Goal: Task Accomplishment & Management: Use online tool/utility

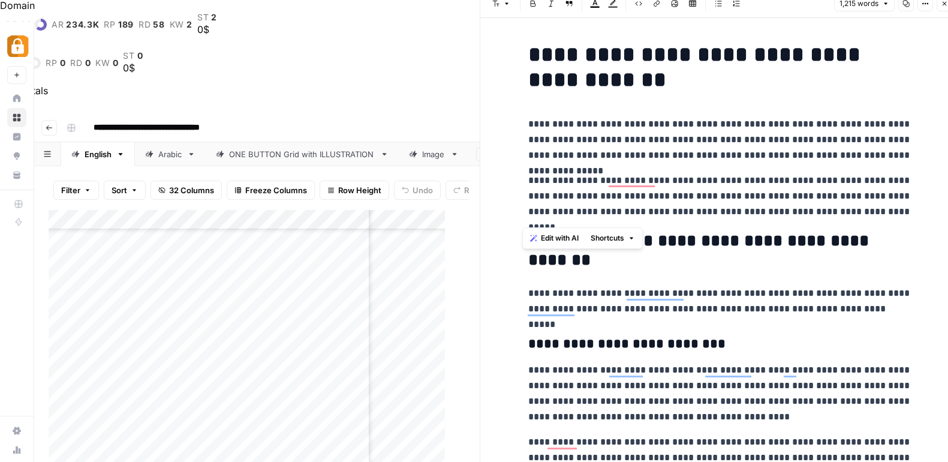
scroll to position [1271, 0]
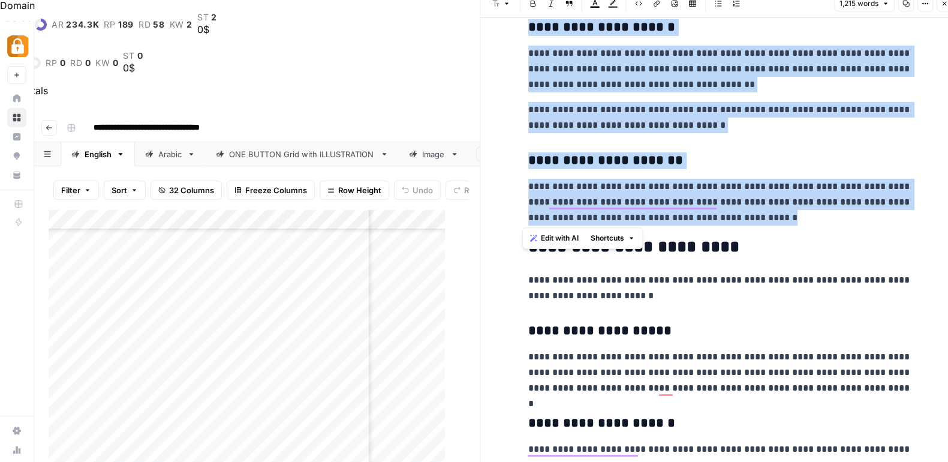
click at [182, 212] on div "Add Column" at bounding box center [253, 372] width 408 height 327
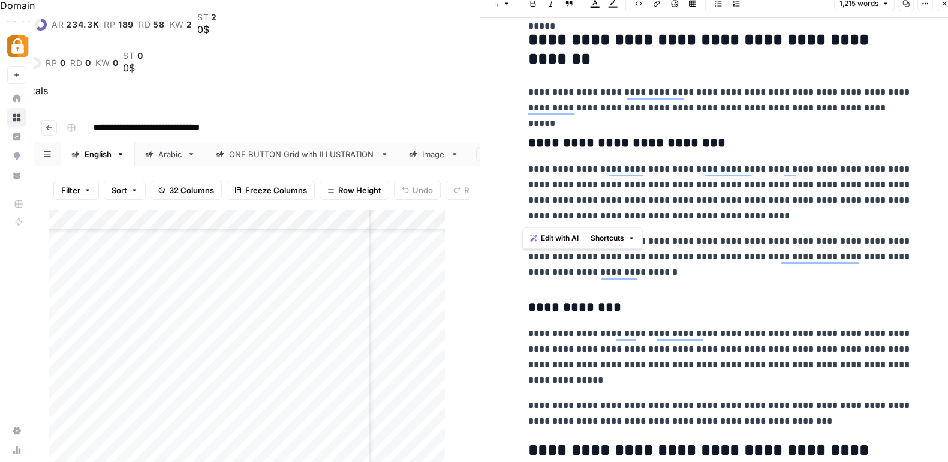
scroll to position [0, 0]
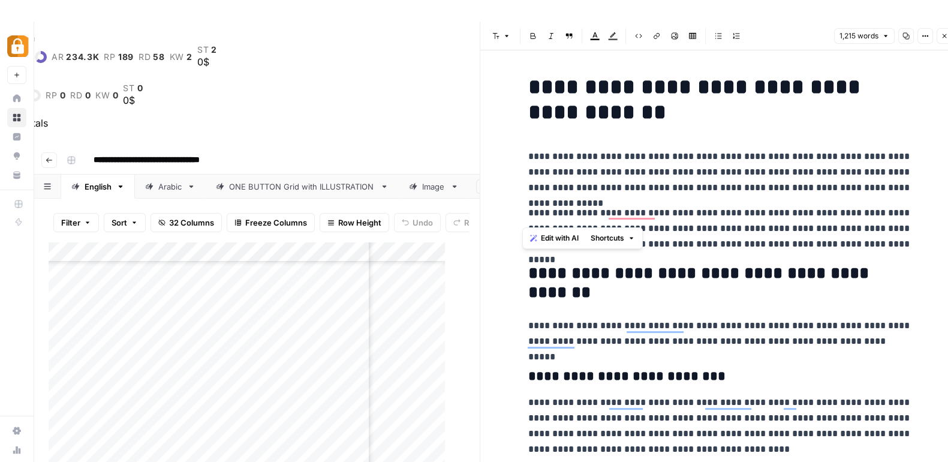
click at [789, 156] on p "**********" at bounding box center [720, 172] width 384 height 47
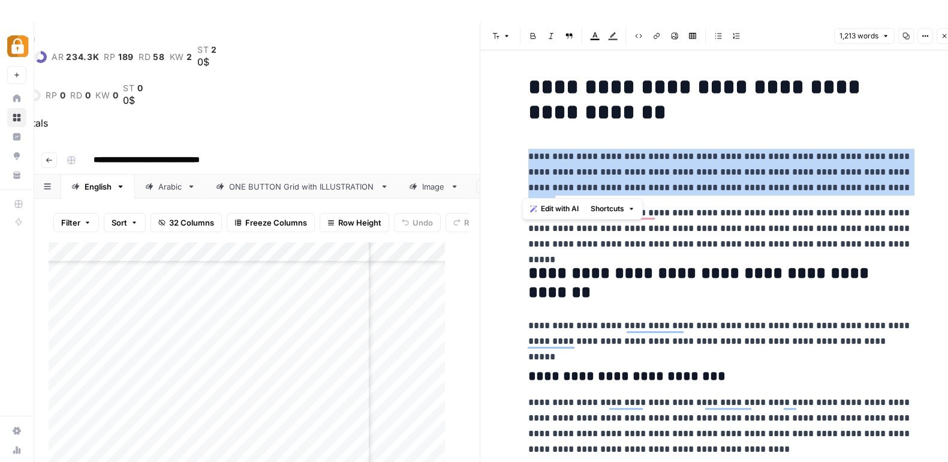
drag, startPoint x: 857, startPoint y: 194, endPoint x: 519, endPoint y: 160, distance: 339.2
copy p "**********"
click at [944, 37] on icon "button" at bounding box center [944, 35] width 7 height 7
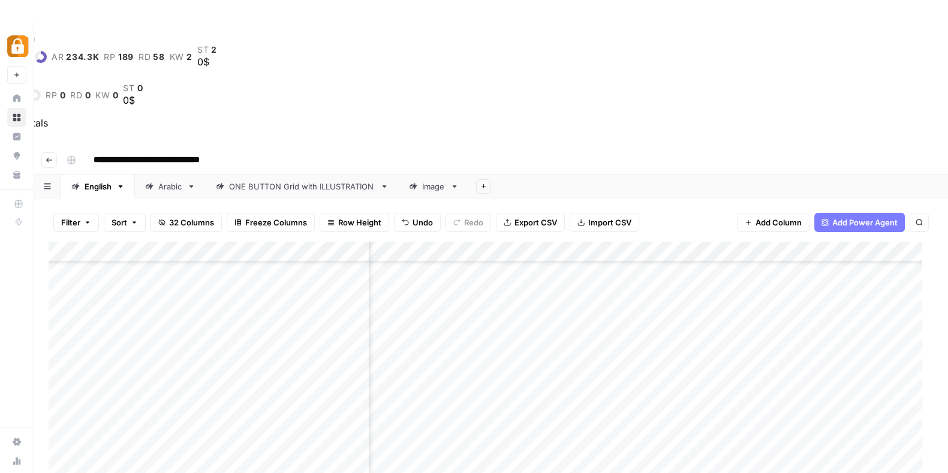
scroll to position [2529, 0]
click at [172, 259] on div "Add Column" at bounding box center [491, 411] width 885 height 338
click at [123, 265] on div "Add Column" at bounding box center [491, 411] width 885 height 338
click at [123, 265] on textarea at bounding box center [186, 269] width 192 height 17
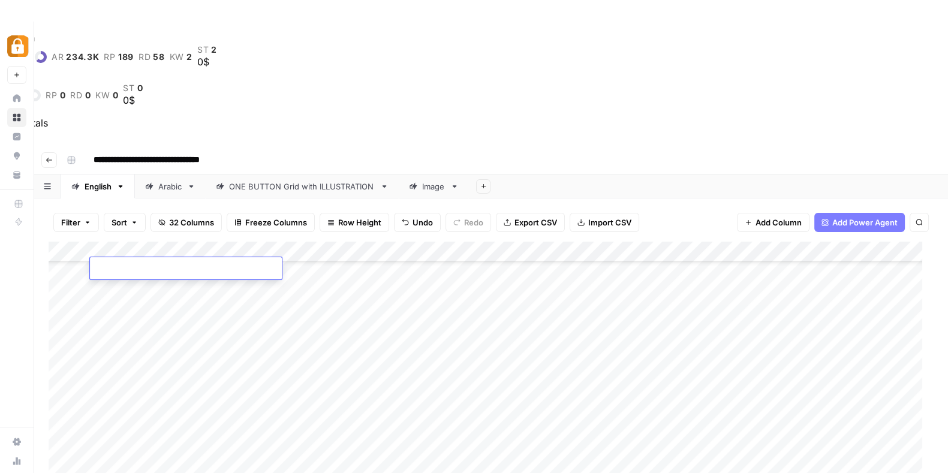
click at [123, 265] on textarea at bounding box center [186, 269] width 192 height 17
click at [123, 265] on textarea "*********" at bounding box center [186, 269] width 192 height 17
click at [138, 268] on textarea "*********" at bounding box center [186, 269] width 192 height 17
type textarea "**********"
click at [218, 284] on div "Add Column" at bounding box center [491, 411] width 885 height 338
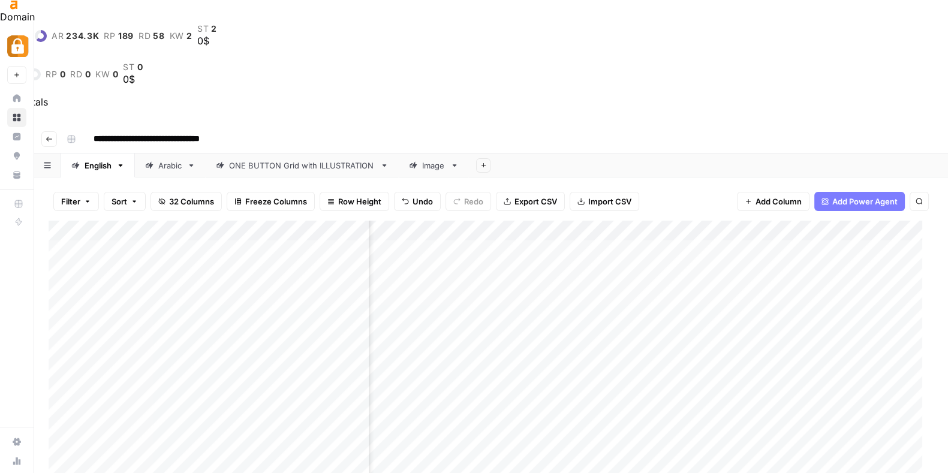
scroll to position [1, 402]
click at [596, 221] on div "Add Column" at bounding box center [491, 390] width 885 height 338
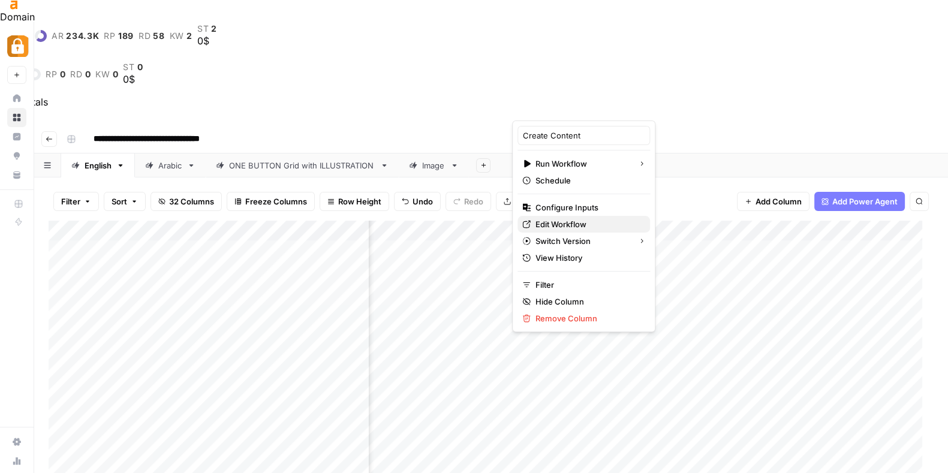
click at [568, 218] on span "Edit Workflow" at bounding box center [587, 224] width 105 height 12
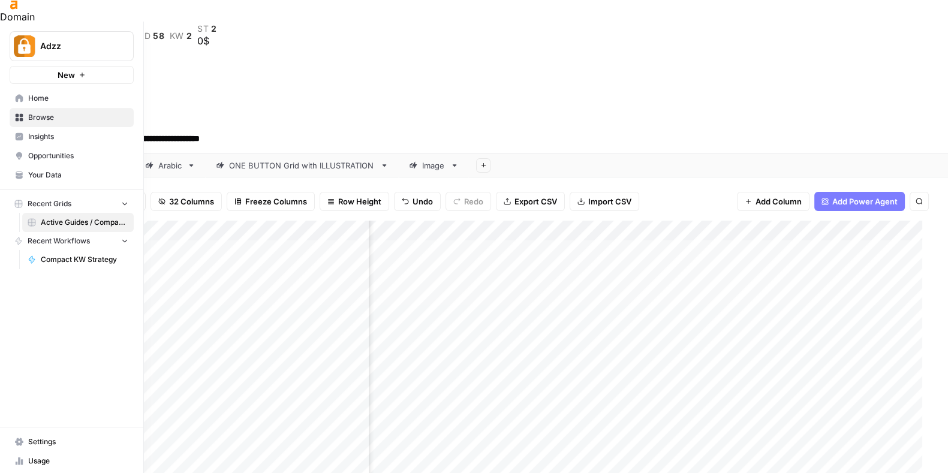
click at [33, 91] on link "Home" at bounding box center [72, 98] width 124 height 19
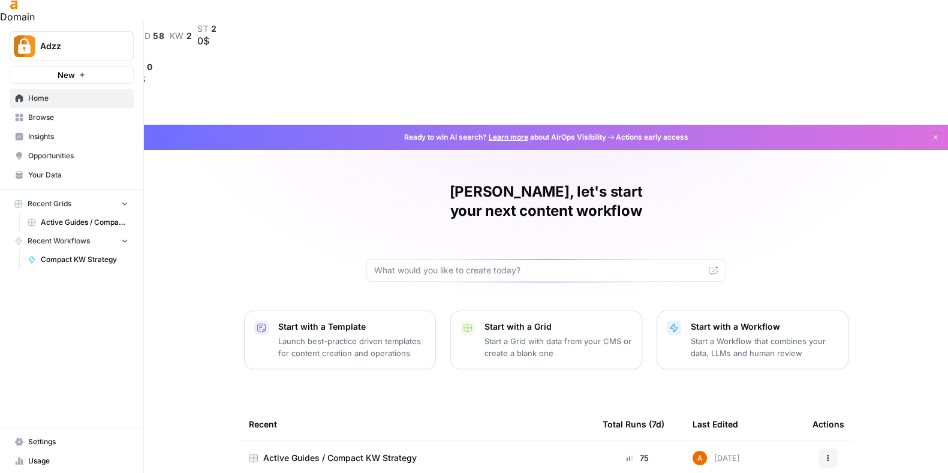
click at [46, 113] on span "Browse" at bounding box center [78, 117] width 100 height 11
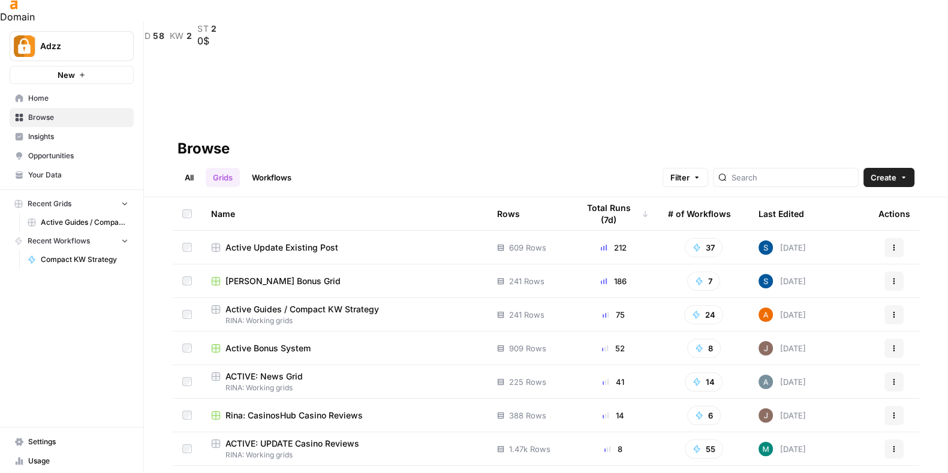
click at [274, 370] on span "ACTIVE: News Grid" at bounding box center [263, 376] width 77 height 12
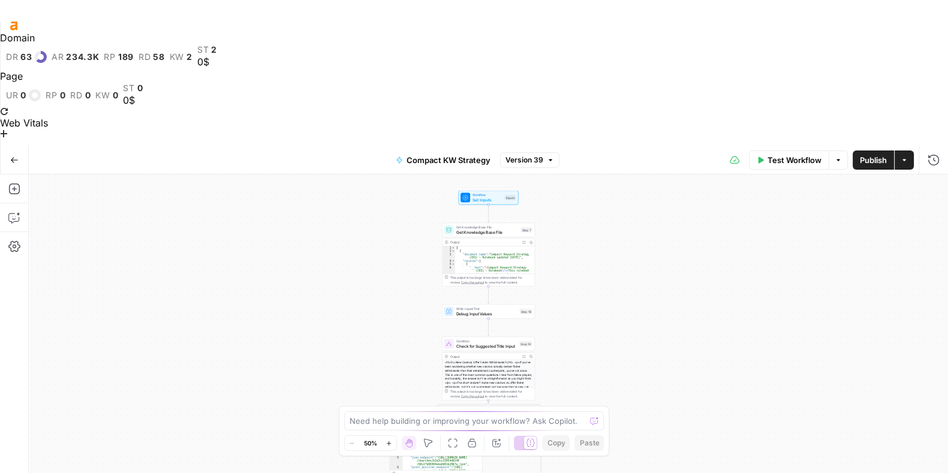
click at [8, 149] on button "Go Back" at bounding box center [15, 160] width 22 height 22
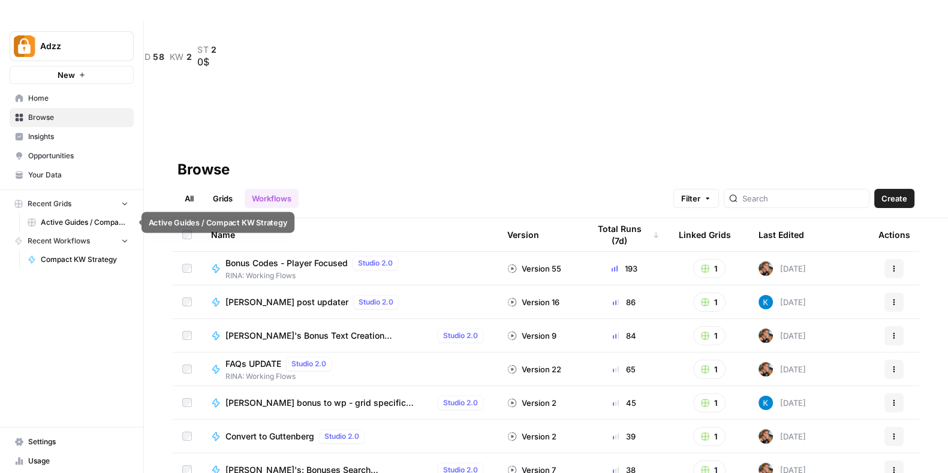
click at [79, 219] on span "Active Guides / Compact KW Strategy" at bounding box center [85, 222] width 88 height 11
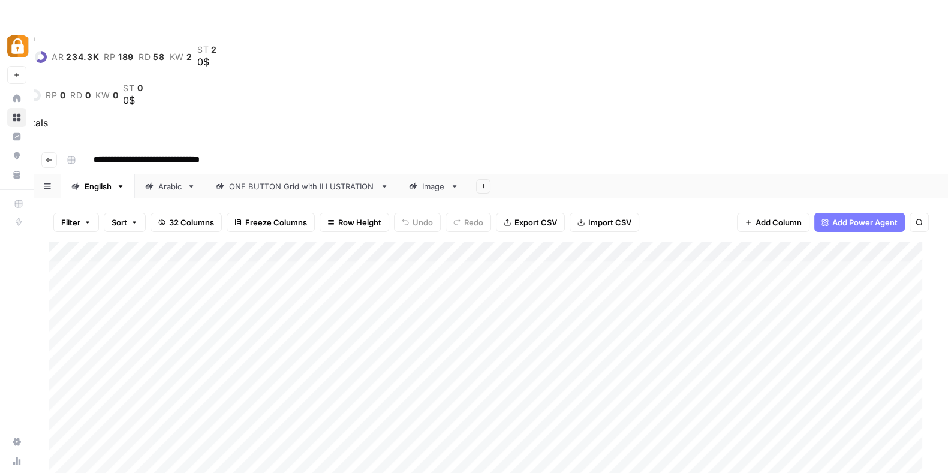
click at [171, 180] on div "Arabic" at bounding box center [170, 186] width 24 height 12
click at [682, 242] on div "Add Column" at bounding box center [491, 411] width 885 height 338
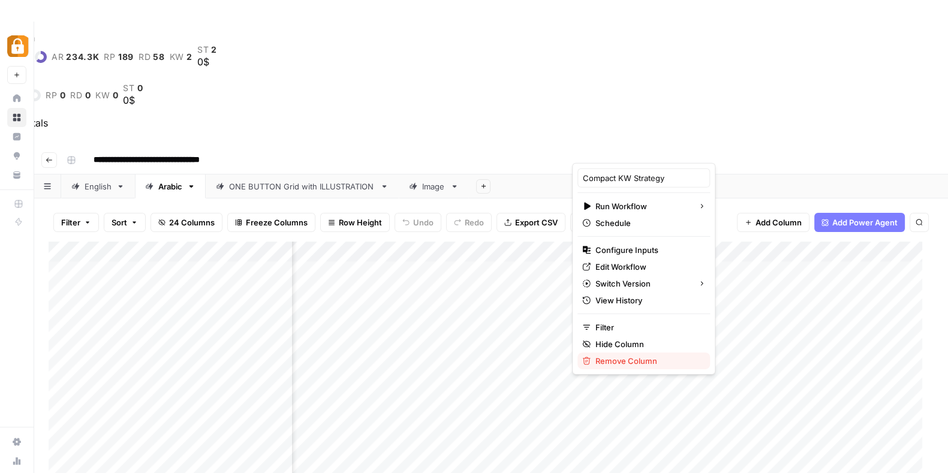
click at [637, 355] on span "Remove Column" at bounding box center [647, 361] width 105 height 12
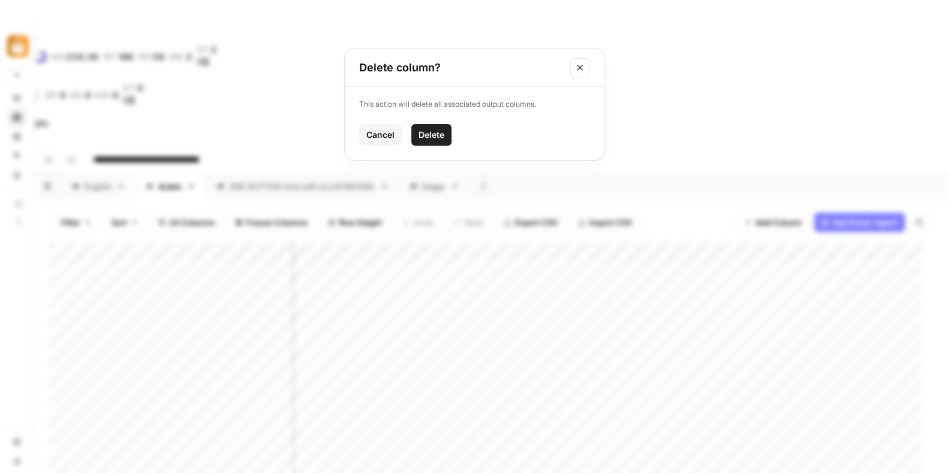
click at [437, 129] on span "Delete" at bounding box center [431, 135] width 26 height 12
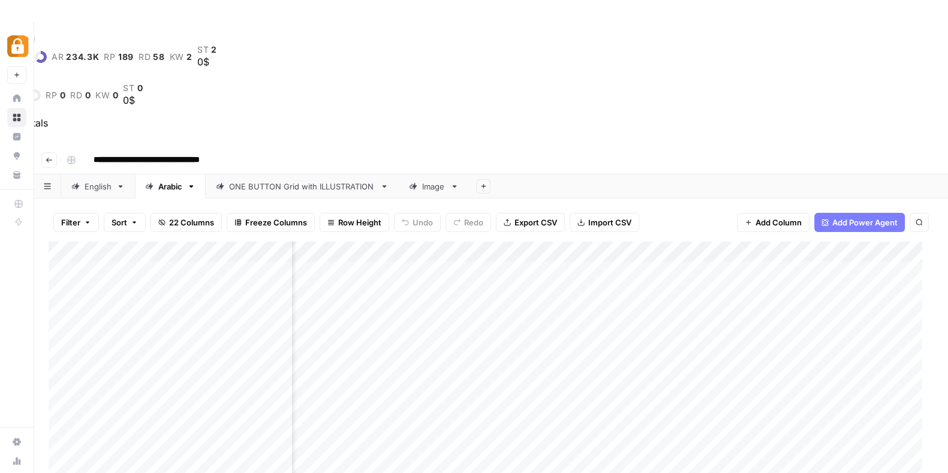
scroll to position [0, 1866]
click at [898, 246] on span "Add Column" at bounding box center [906, 251] width 42 height 11
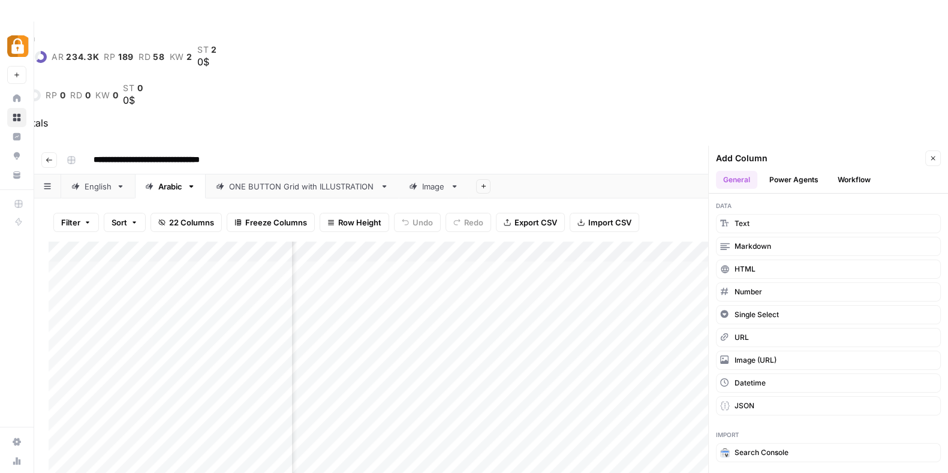
click at [854, 171] on button "Workflow" at bounding box center [853, 180] width 47 height 18
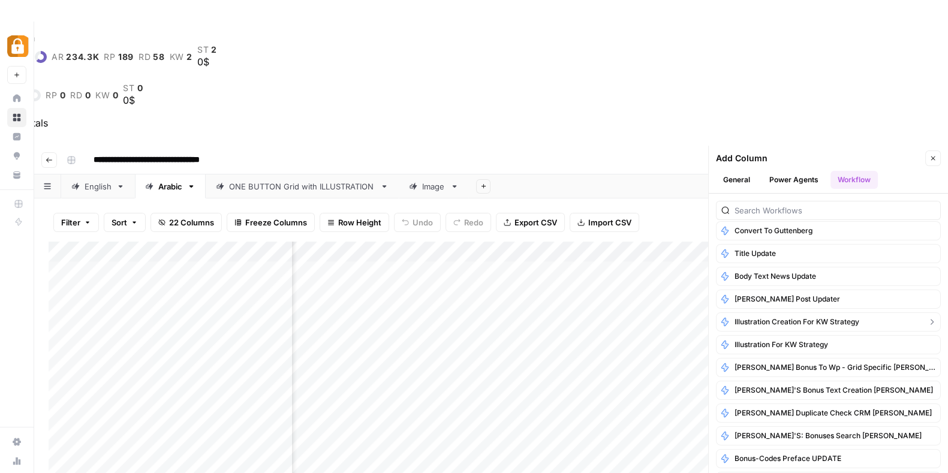
scroll to position [106, 0]
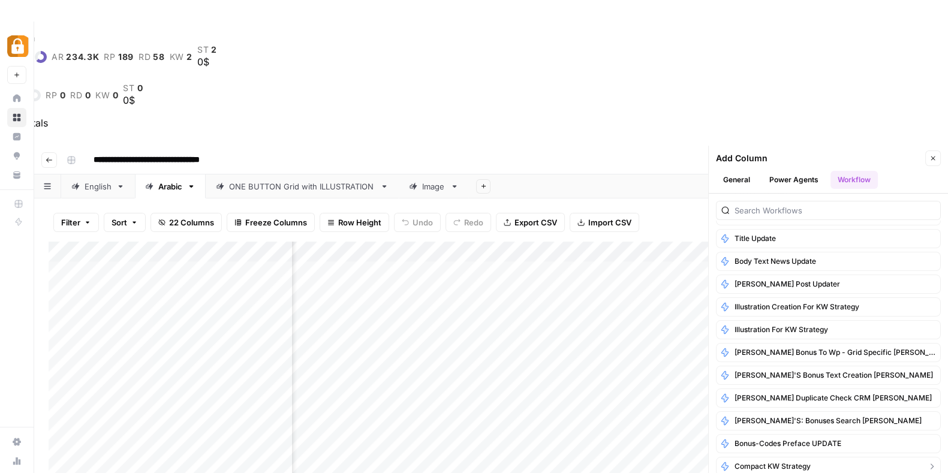
click at [805, 461] on span "Compact KW Strategy" at bounding box center [772, 466] width 76 height 11
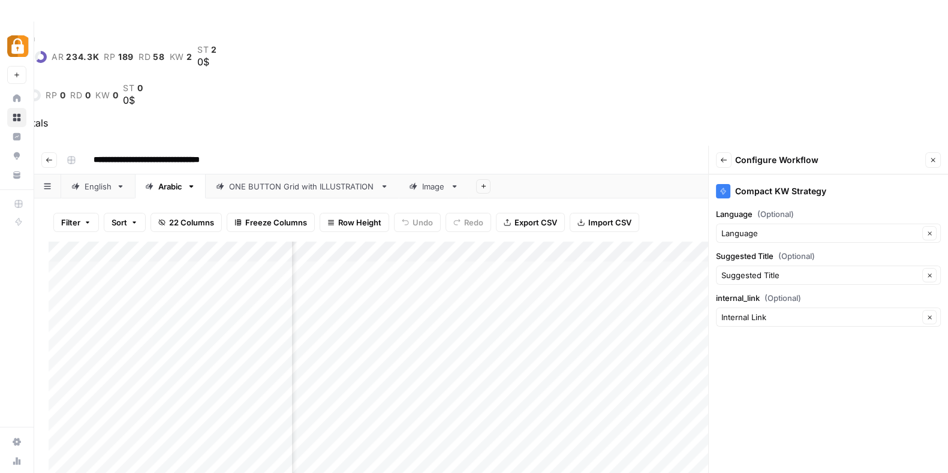
click at [722, 156] on icon "button" at bounding box center [723, 159] width 7 height 7
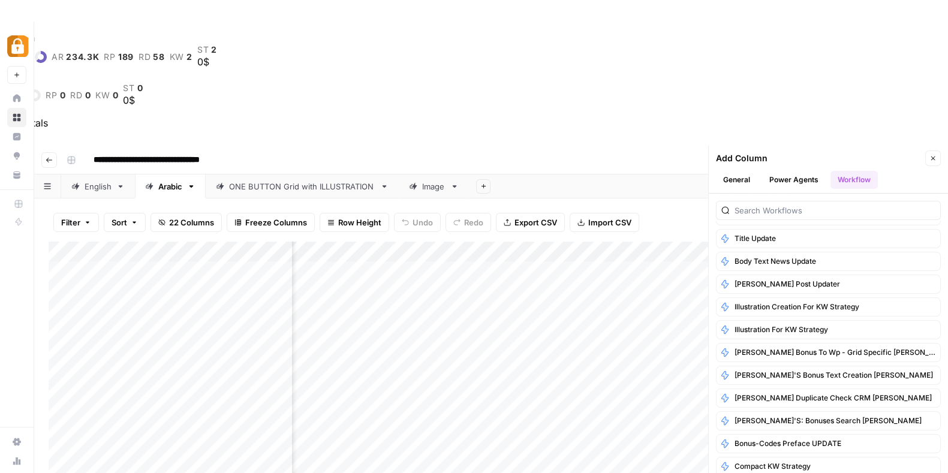
click at [641, 22] on div "Domain dr 63 ar 234.3K rp 189 rd 58 kw 2 st 2 0$ Page ur 0 rp 0 rd 0 kw 0 st 0 …" at bounding box center [474, 76] width 948 height 109
click at [929, 150] on button "Close" at bounding box center [933, 158] width 16 height 16
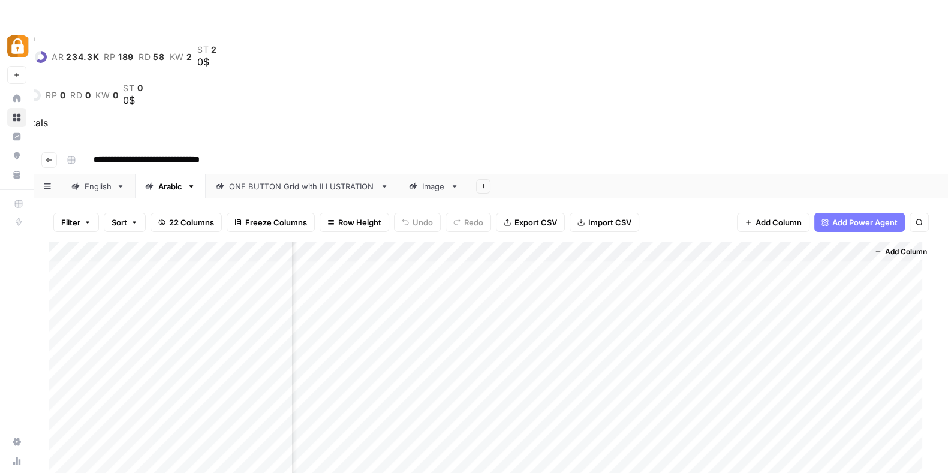
click at [890, 246] on span "Add Column" at bounding box center [906, 251] width 42 height 11
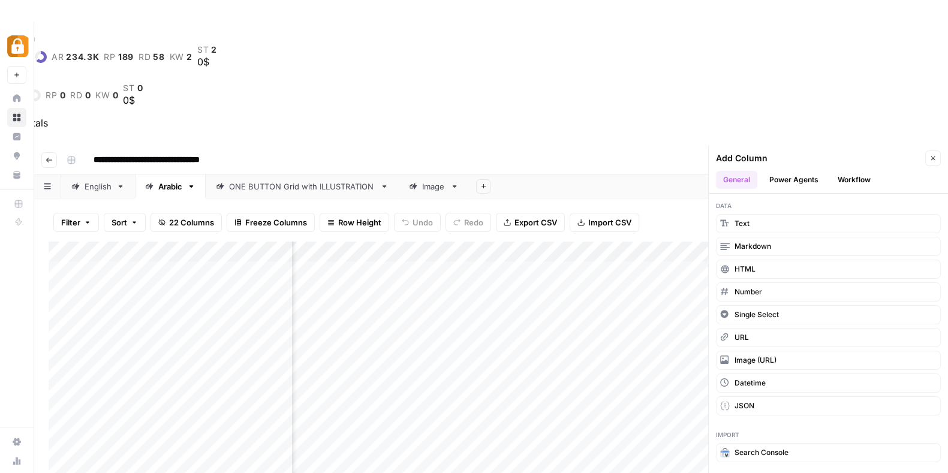
click at [860, 171] on button "Workflow" at bounding box center [853, 180] width 47 height 18
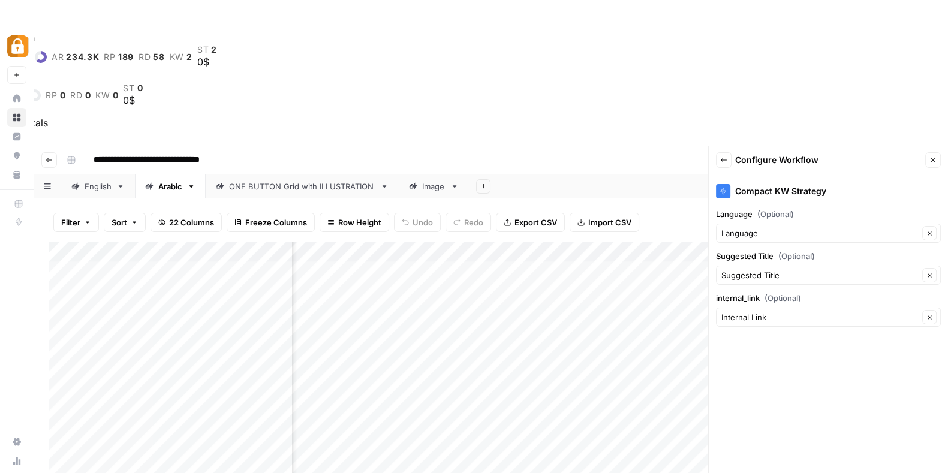
scroll to position [21, 0]
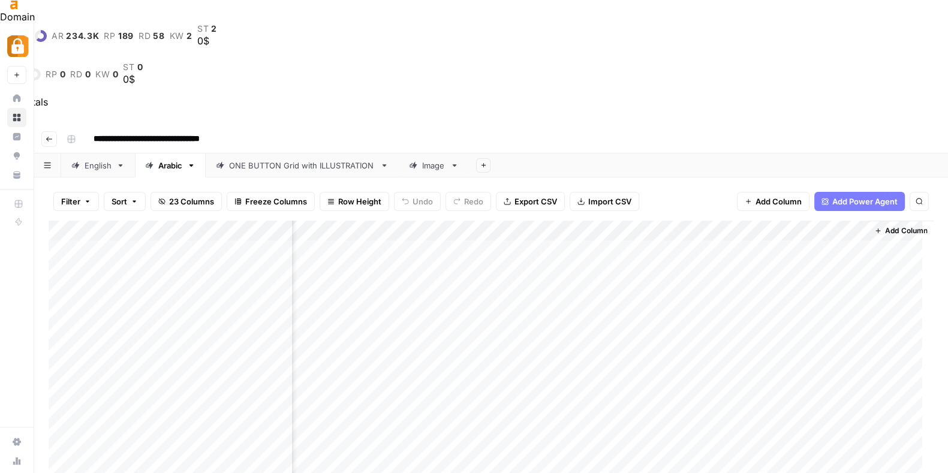
scroll to position [0, 2005]
drag, startPoint x: 805, startPoint y: 109, endPoint x: 394, endPoint y: 128, distance: 411.1
click at [394, 221] on div "Add Column" at bounding box center [491, 390] width 885 height 338
drag, startPoint x: 770, startPoint y: 106, endPoint x: 141, endPoint y: 128, distance: 629.8
click at [141, 221] on div "Add Column" at bounding box center [491, 390] width 885 height 338
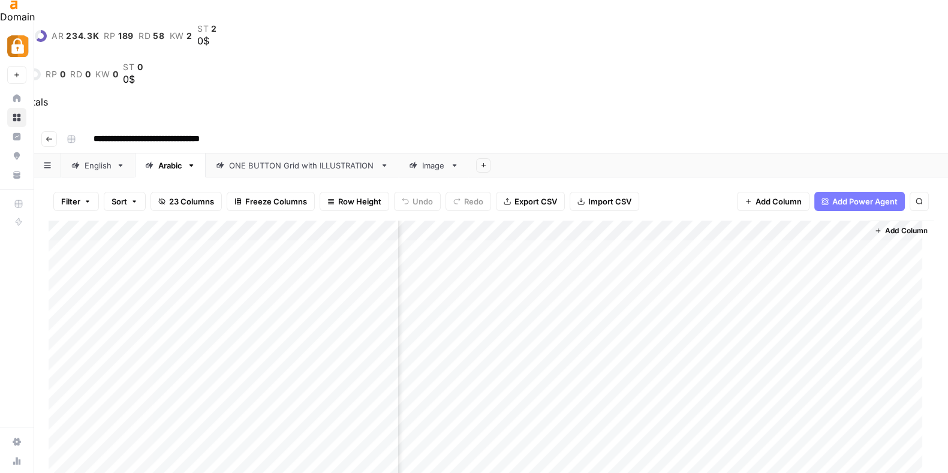
click at [253, 221] on div "Add Column" at bounding box center [491, 390] width 885 height 338
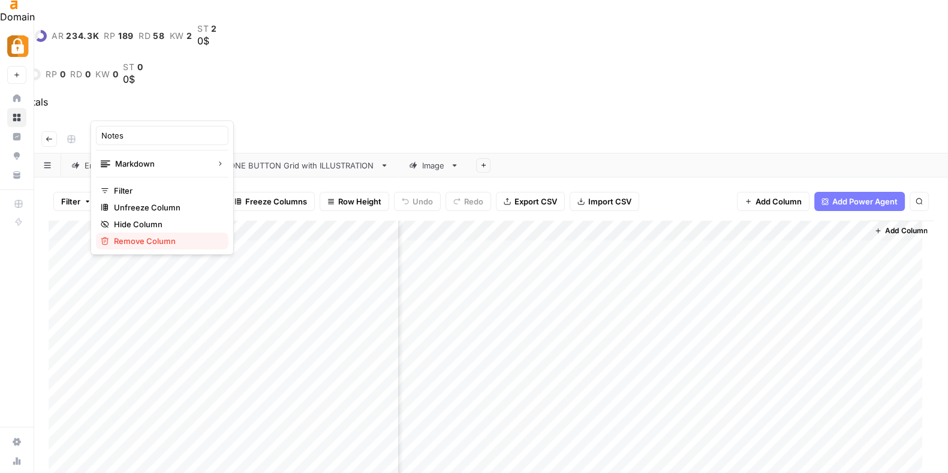
click at [162, 238] on span "Remove Column" at bounding box center [166, 241] width 105 height 12
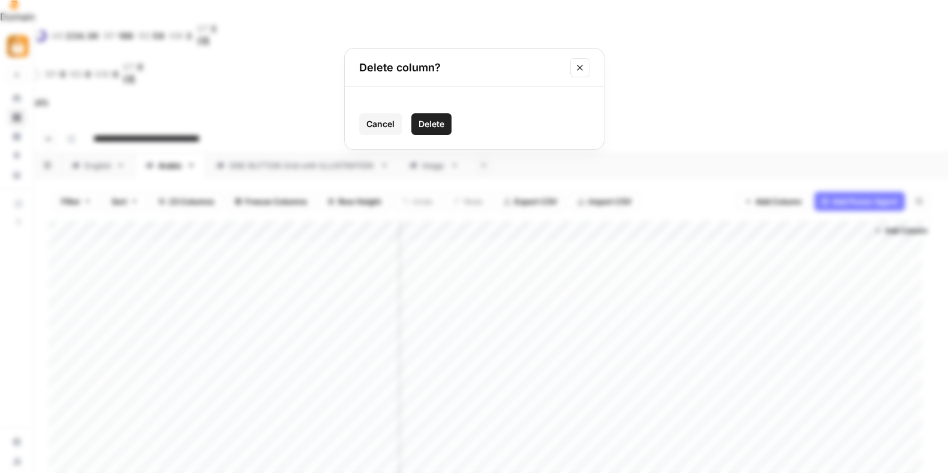
click at [426, 125] on span "Delete" at bounding box center [431, 124] width 26 height 12
click at [126, 221] on div "Add Column" at bounding box center [491, 390] width 885 height 338
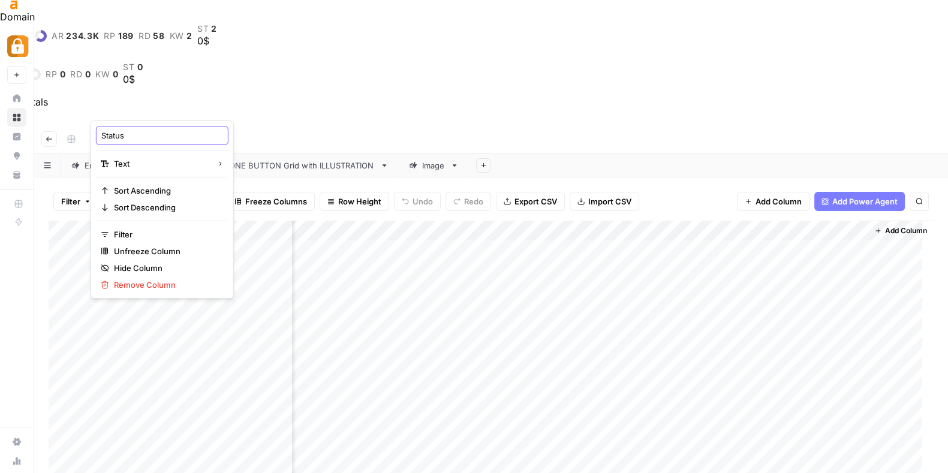
click at [135, 133] on input "Status" at bounding box center [162, 135] width 122 height 12
type input "Notes"
click at [665, 125] on header "**********" at bounding box center [491, 139] width 914 height 29
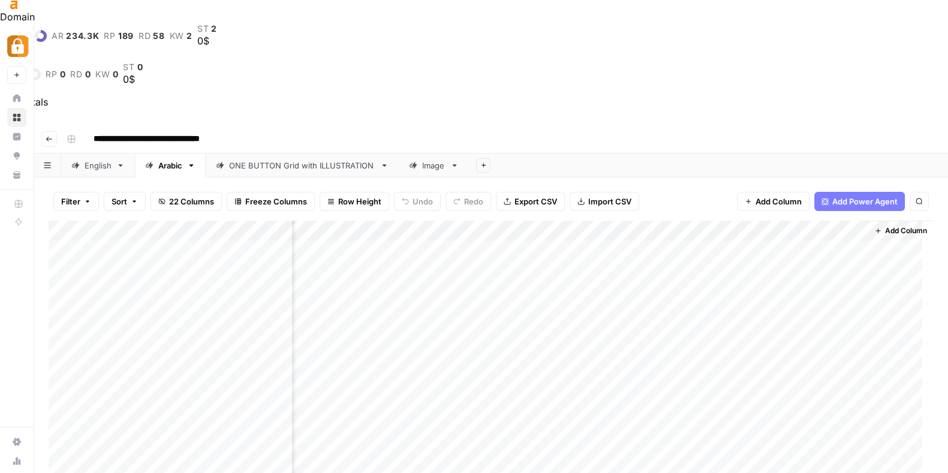
drag, startPoint x: 607, startPoint y: 103, endPoint x: 390, endPoint y: 103, distance: 216.4
click at [390, 221] on div "Add Column" at bounding box center [491, 390] width 885 height 338
click at [860, 221] on div "Add Column" at bounding box center [491, 390] width 885 height 338
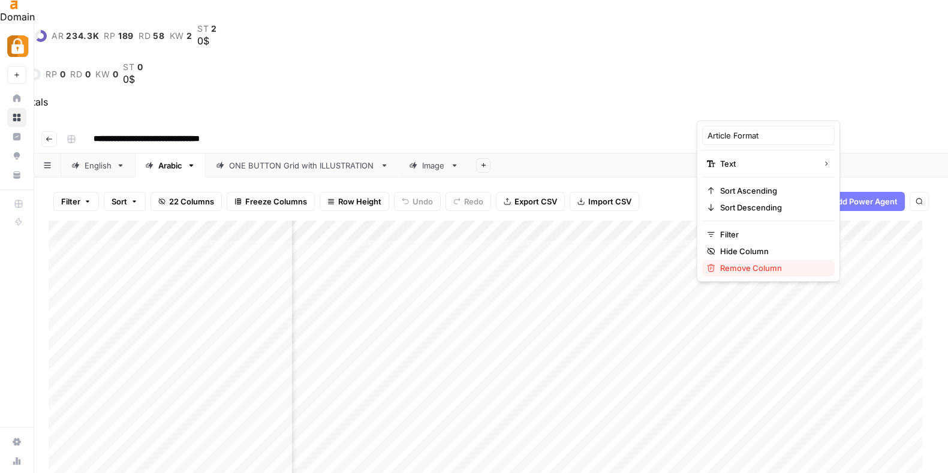
click at [742, 263] on span "Remove Column" at bounding box center [772, 268] width 105 height 12
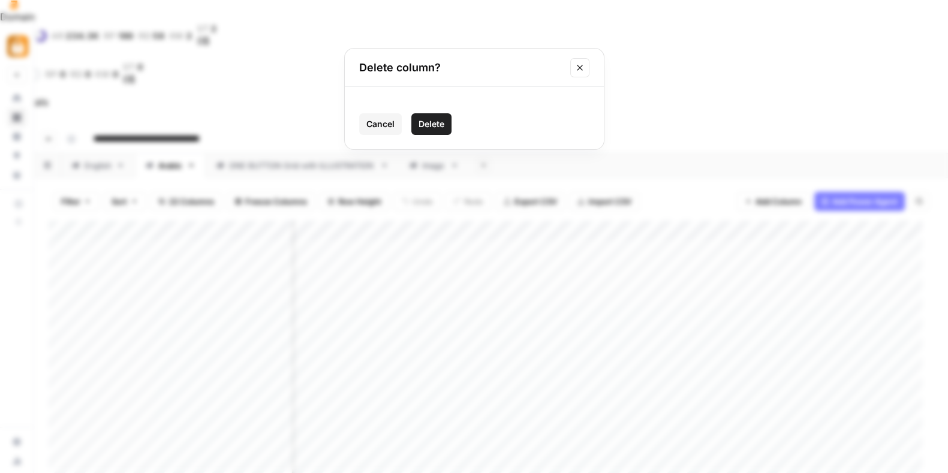
click at [421, 120] on span "Delete" at bounding box center [431, 124] width 26 height 12
drag, startPoint x: 628, startPoint y: 97, endPoint x: 247, endPoint y: 124, distance: 381.7
click at [247, 221] on div "Add Column" at bounding box center [491, 390] width 885 height 338
click at [677, 221] on div "Add Column" at bounding box center [491, 390] width 885 height 338
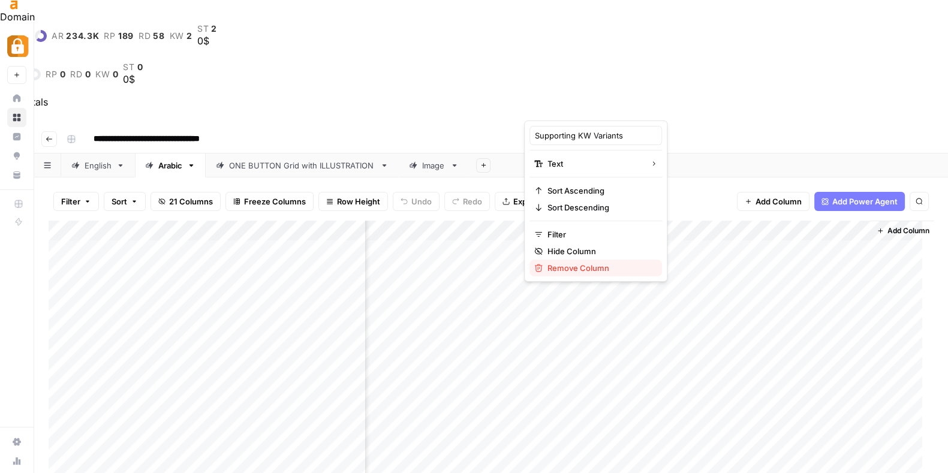
click at [584, 265] on span "Remove Column" at bounding box center [599, 268] width 105 height 12
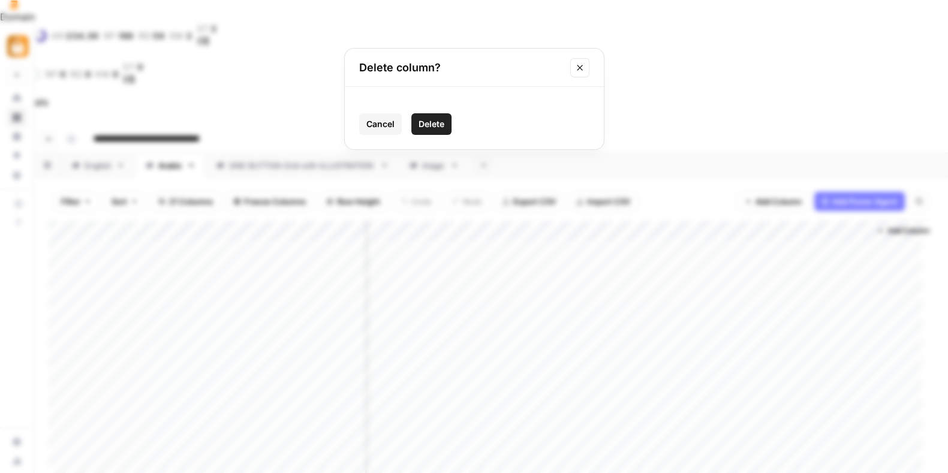
click at [429, 108] on div "Cancel Delete" at bounding box center [474, 118] width 259 height 62
click at [435, 121] on span "Delete" at bounding box center [431, 124] width 26 height 12
click at [671, 221] on div "Add Column" at bounding box center [491, 390] width 885 height 338
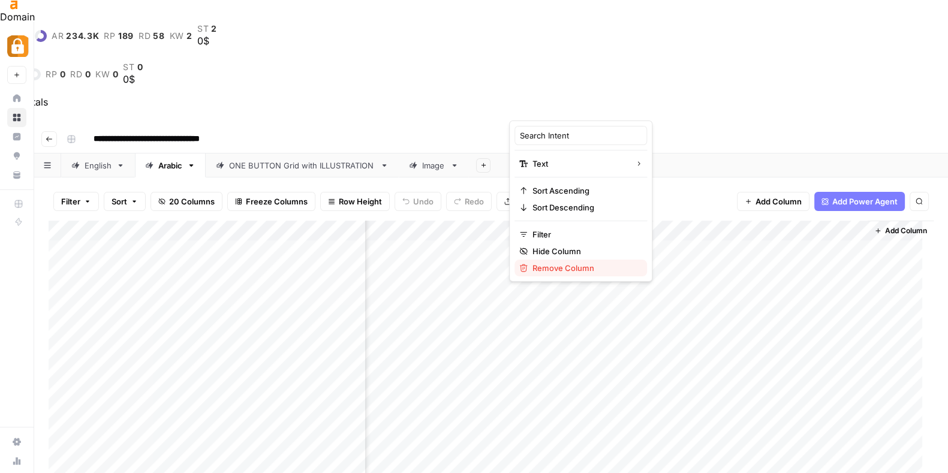
click at [584, 262] on span "Remove Column" at bounding box center [584, 268] width 105 height 12
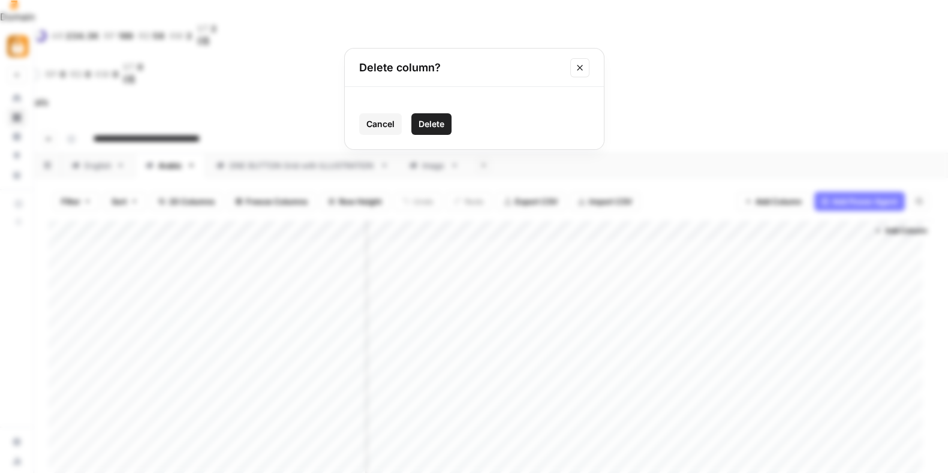
click at [432, 115] on button "Delete" at bounding box center [431, 124] width 40 height 22
click at [847, 221] on div "Add Column" at bounding box center [491, 390] width 885 height 338
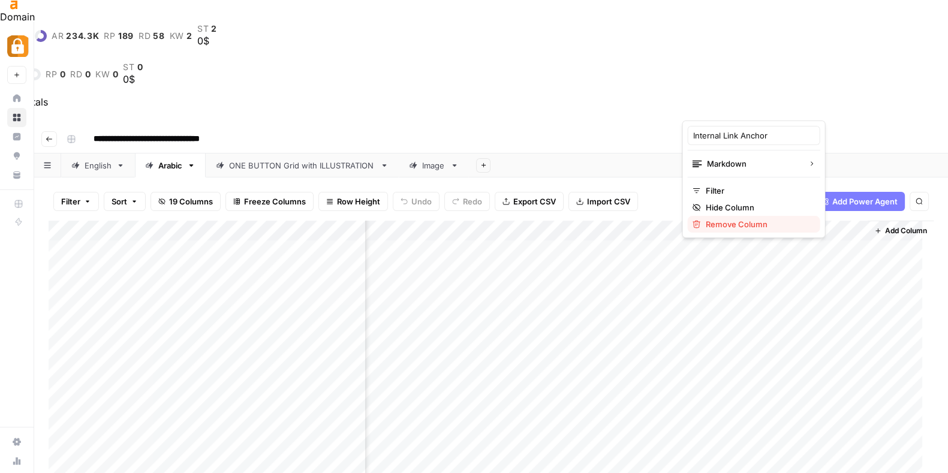
click at [744, 224] on span "Remove Column" at bounding box center [758, 224] width 105 height 12
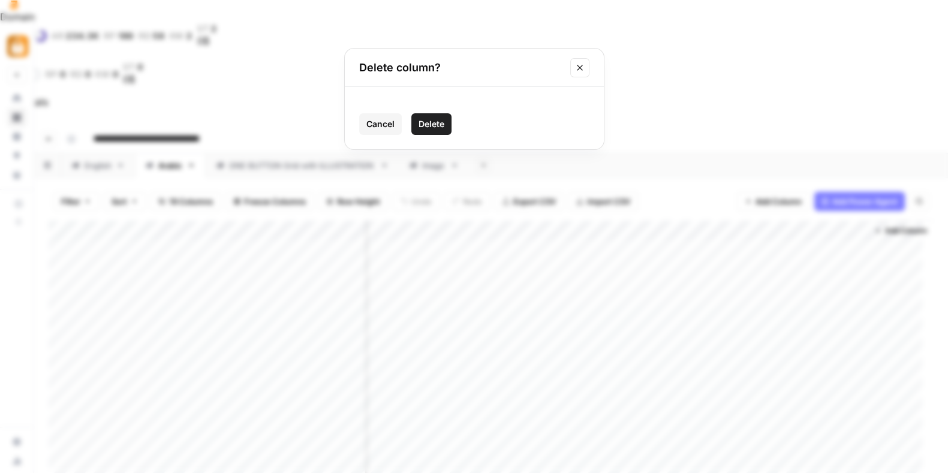
click at [435, 120] on span "Delete" at bounding box center [431, 124] width 26 height 12
click at [745, 221] on div "Add Column" at bounding box center [491, 390] width 885 height 338
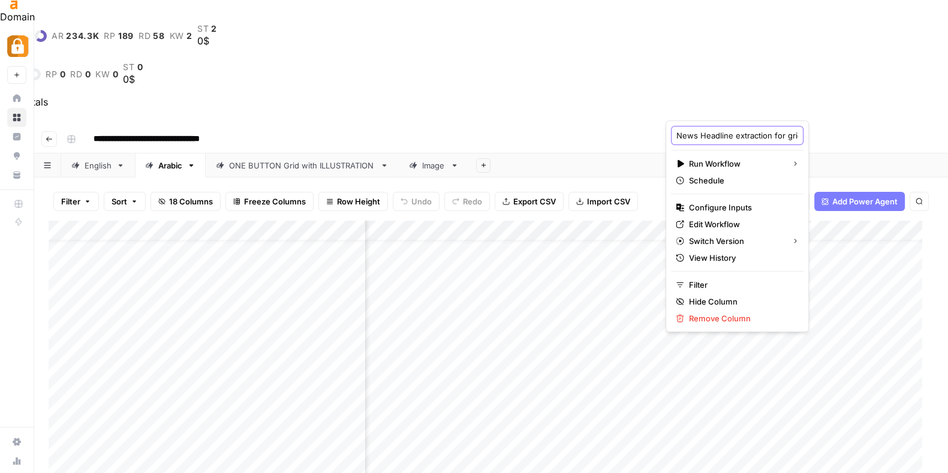
click at [737, 134] on input "News Headline extraction for grid" at bounding box center [737, 135] width 122 height 12
type input "H"
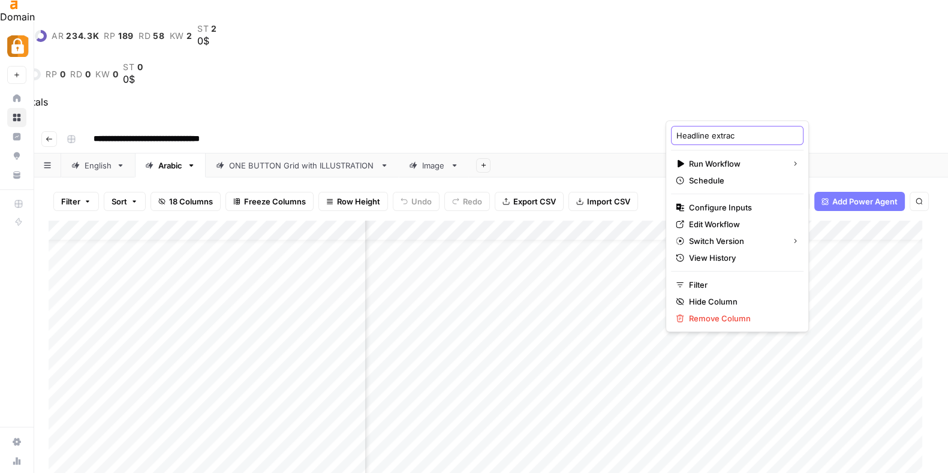
type input "Headline extract"
click at [728, 16] on div "Domain dr 63 ar 234.3K rp 189 rd 58 kw 2 st 2 0$ Page ur 0 rp 0 rd 0 kw 0 st 0 …" at bounding box center [474, 60] width 948 height 100
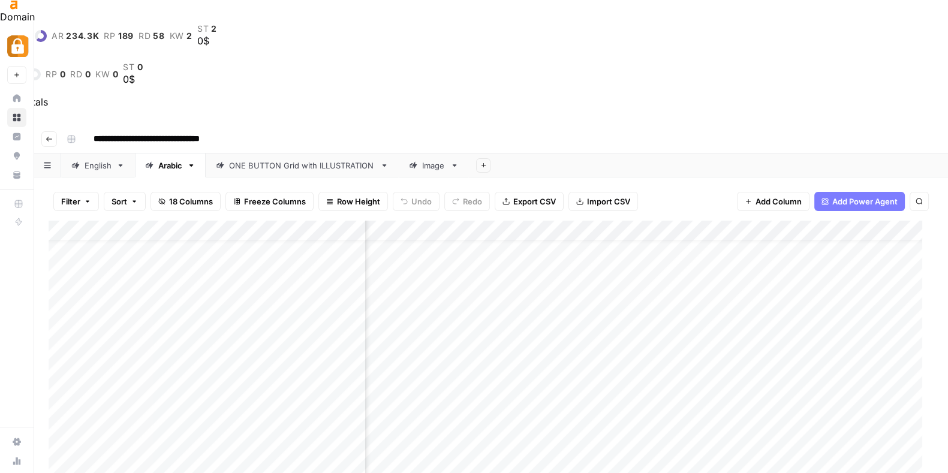
scroll to position [24, 577]
click at [766, 221] on div "Add Column" at bounding box center [491, 390] width 885 height 338
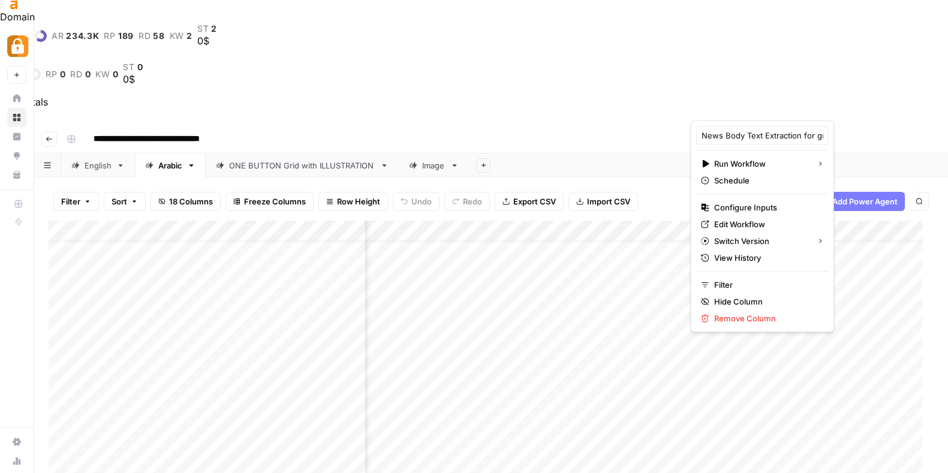
click at [757, 126] on div "News Body Text Extraction for grid" at bounding box center [762, 135] width 132 height 19
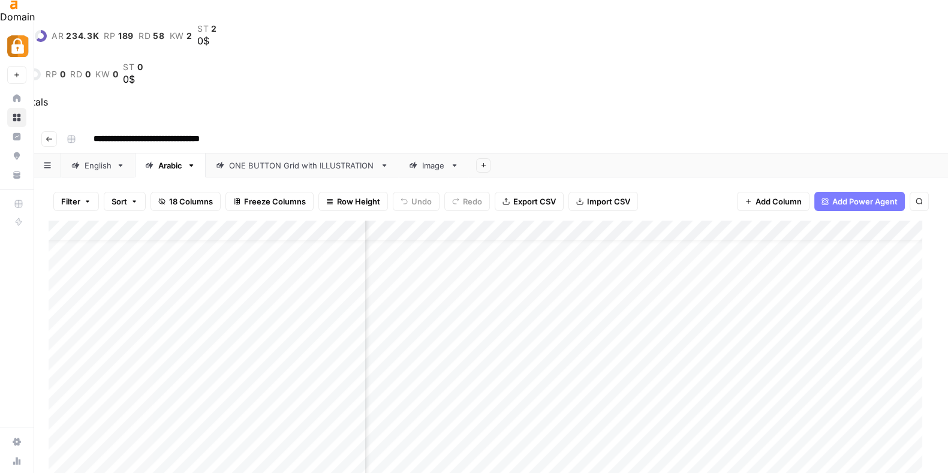
click at [757, 221] on div "Add Column" at bounding box center [491, 390] width 885 height 338
click at [787, 221] on div "Add Column" at bounding box center [491, 390] width 885 height 338
click at [750, 221] on div "Add Column" at bounding box center [491, 390] width 885 height 338
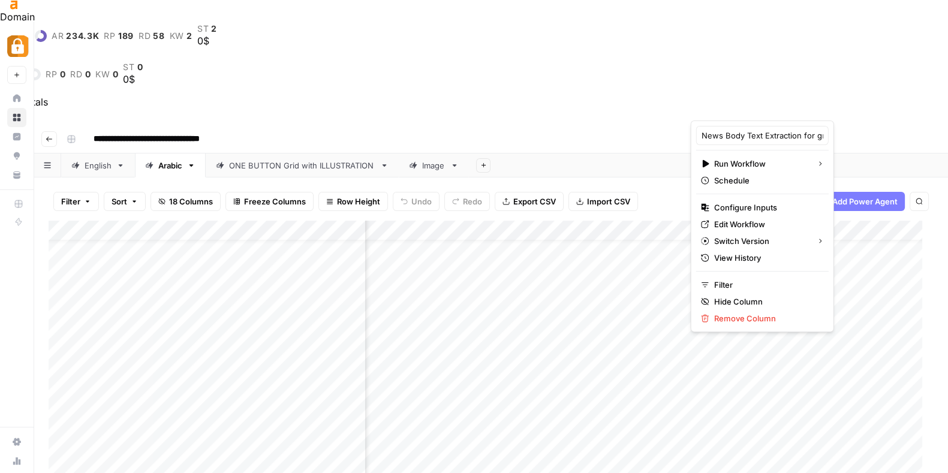
click at [750, 103] on div at bounding box center [745, 109] width 109 height 24
click at [750, 136] on input "News Body Text Extraction for grid" at bounding box center [762, 135] width 122 height 12
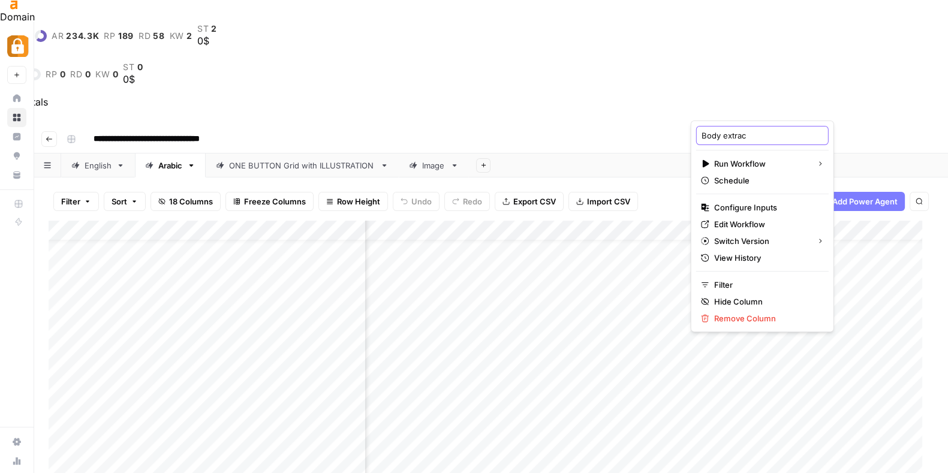
type input "Body extract"
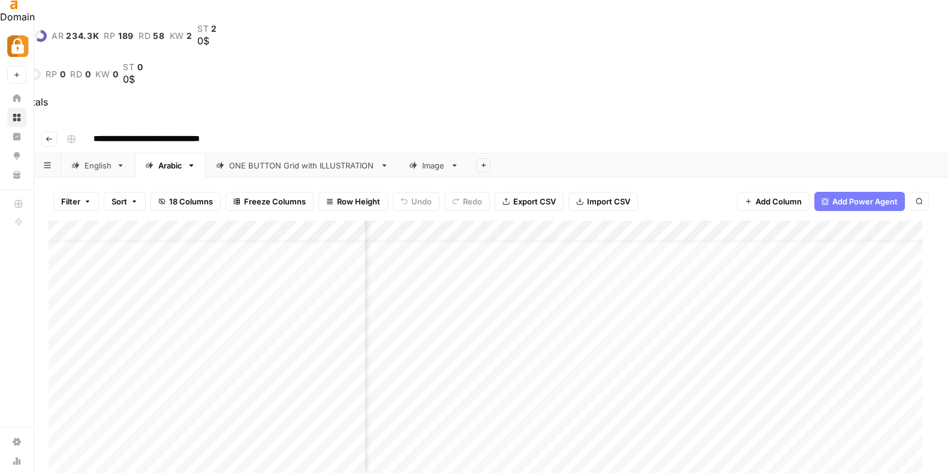
click at [541, 221] on div "Add Column" at bounding box center [491, 390] width 885 height 338
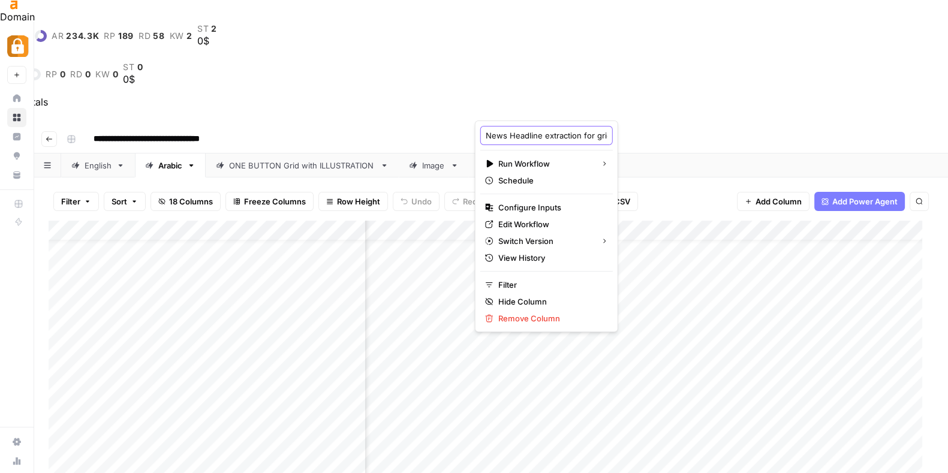
click at [550, 130] on input "News Headline extraction for grid" at bounding box center [547, 135] width 122 height 12
type input "Headline extract"
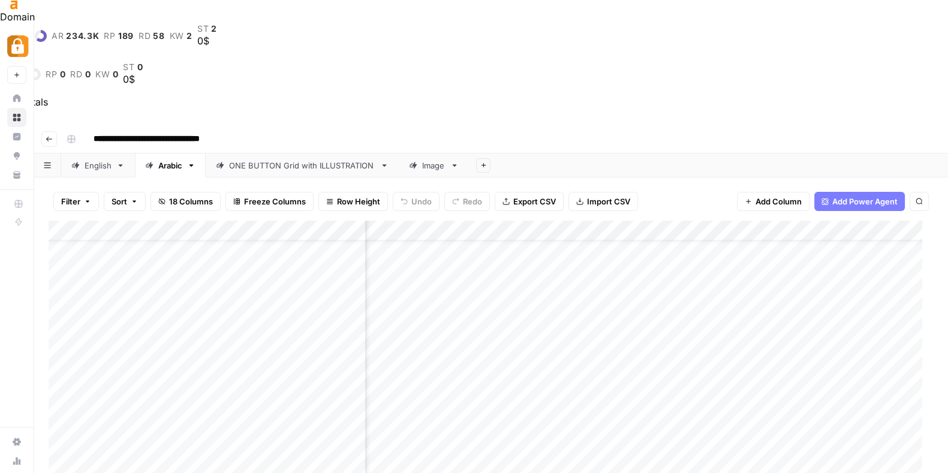
scroll to position [34, 0]
drag, startPoint x: 284, startPoint y: 100, endPoint x: 599, endPoint y: 98, distance: 315.9
click at [599, 221] on div "Add Column" at bounding box center [491, 390] width 885 height 338
click at [809, 221] on div "Add Column" at bounding box center [491, 390] width 885 height 338
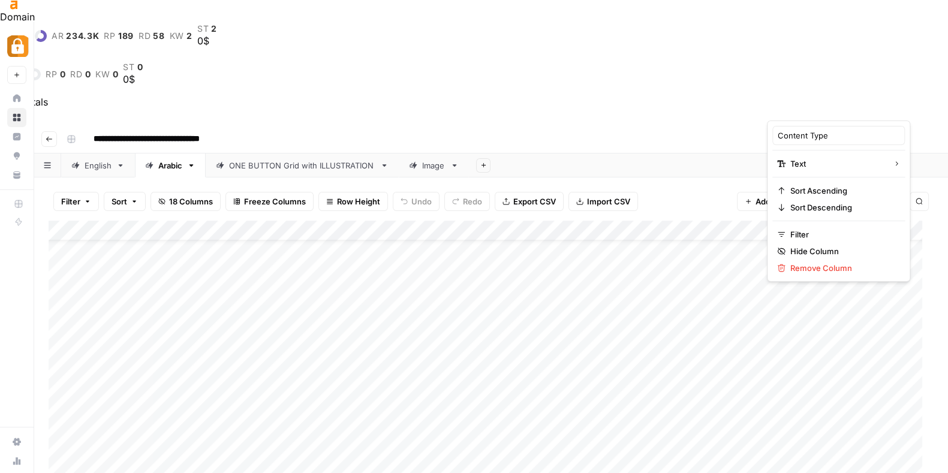
drag, startPoint x: 809, startPoint y: 103, endPoint x: 671, endPoint y: 103, distance: 138.5
click at [671, 103] on body "**********" at bounding box center [474, 237] width 948 height 473
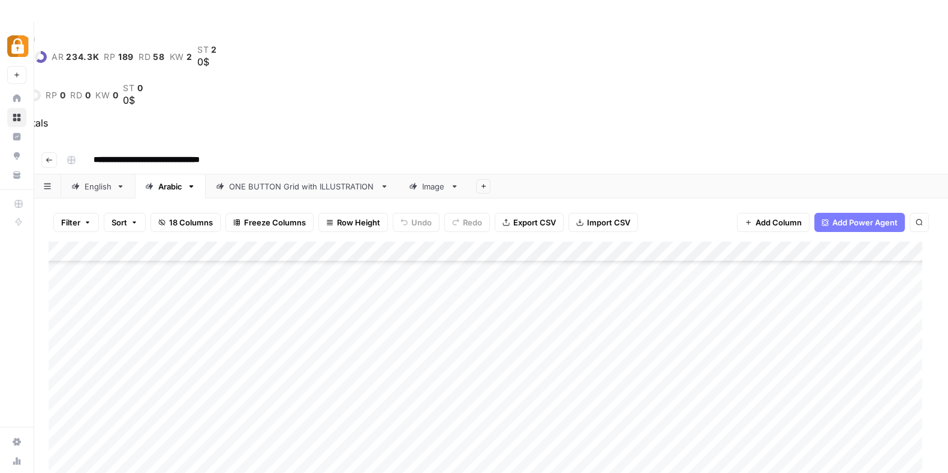
scroll to position [813, 0]
click at [693, 242] on div "Add Column" at bounding box center [491, 411] width 885 height 338
click at [585, 242] on div "Add Column" at bounding box center [491, 411] width 885 height 338
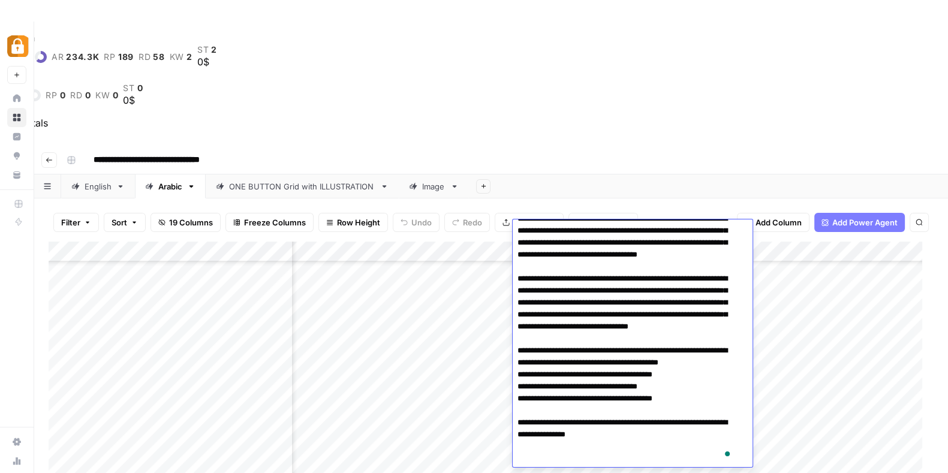
scroll to position [0, 0]
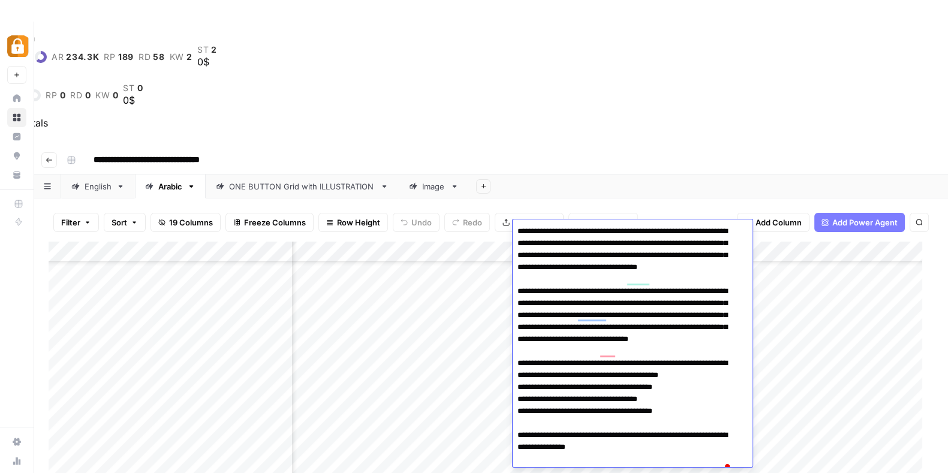
click at [483, 242] on div "Add Column" at bounding box center [491, 411] width 885 height 338
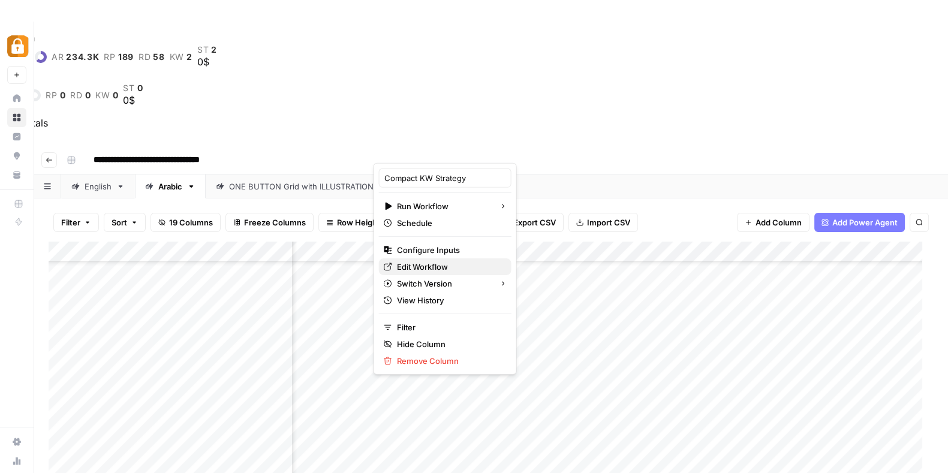
click at [421, 261] on span "Edit Workflow" at bounding box center [449, 267] width 105 height 12
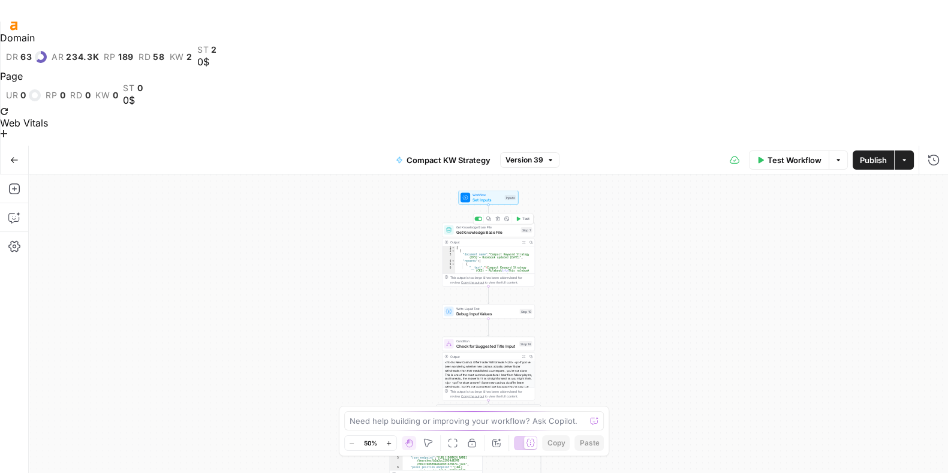
click at [491, 229] on span "Get Knowledge Base File" at bounding box center [487, 232] width 62 height 6
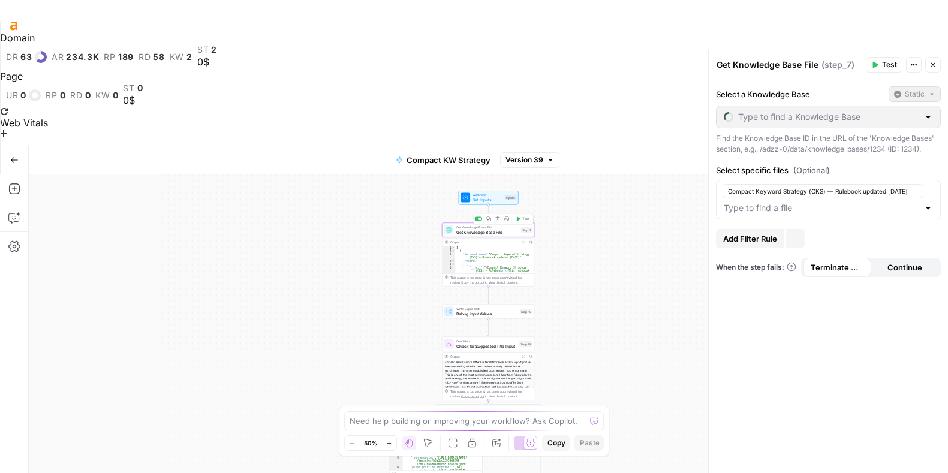
type input "Content Strategy"
click at [480, 337] on div "Condition Check for Suggested Title Input Step 14 Copy step Delete step Add Not…" at bounding box center [488, 344] width 93 height 14
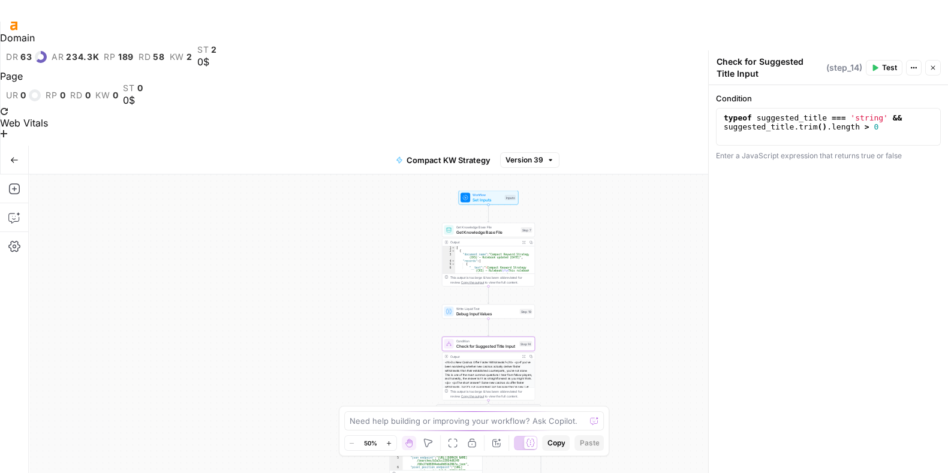
click at [427, 426] on span "Google Search with Topic Input" at bounding box center [433, 429] width 61 height 6
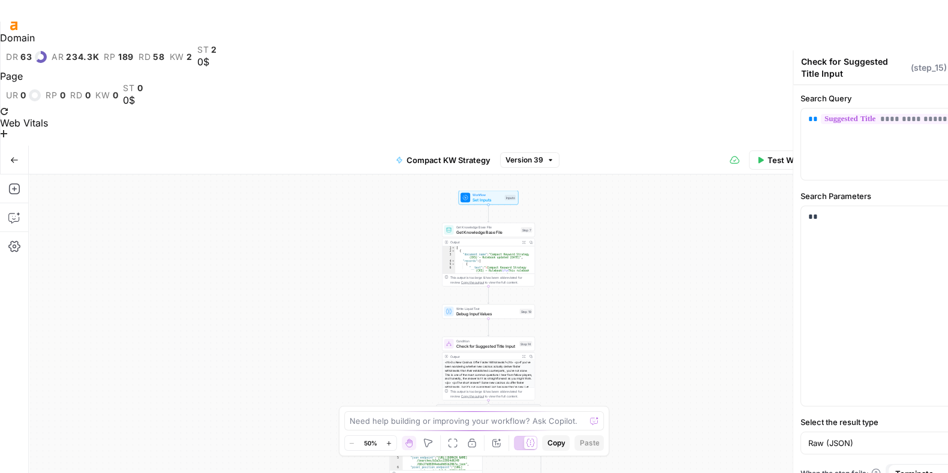
type textarea "Google Search with Topic Input"
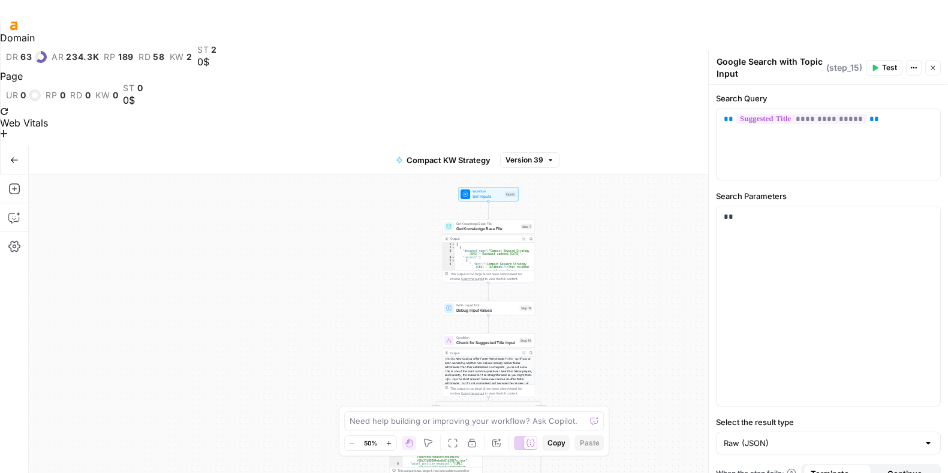
scroll to position [21, 0]
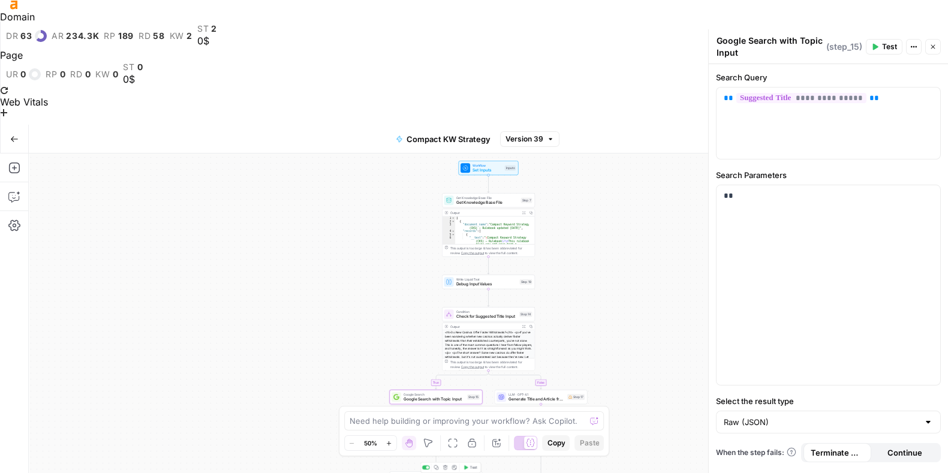
click at [426, 471] on div "LLM · Claude Sonnet 4 Create Article with Suggested Title Input Step 16 Copy st…" at bounding box center [436, 478] width 93 height 14
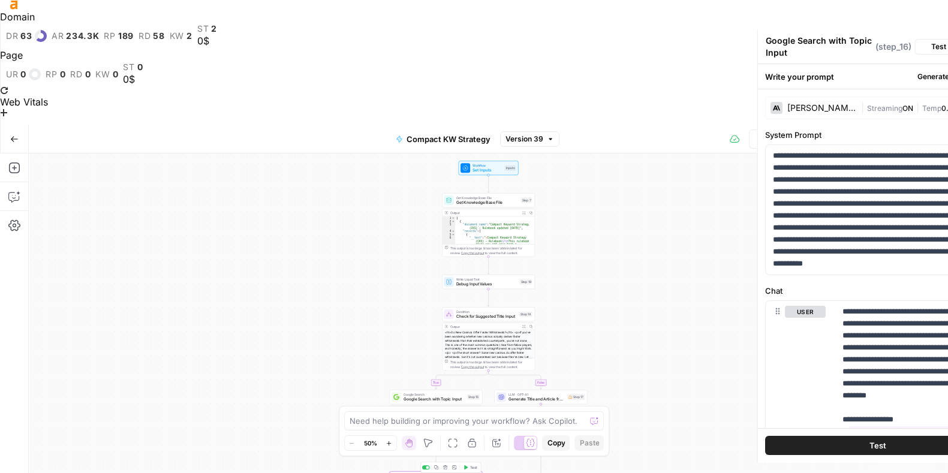
type textarea "Create Article with Suggested Title Input"
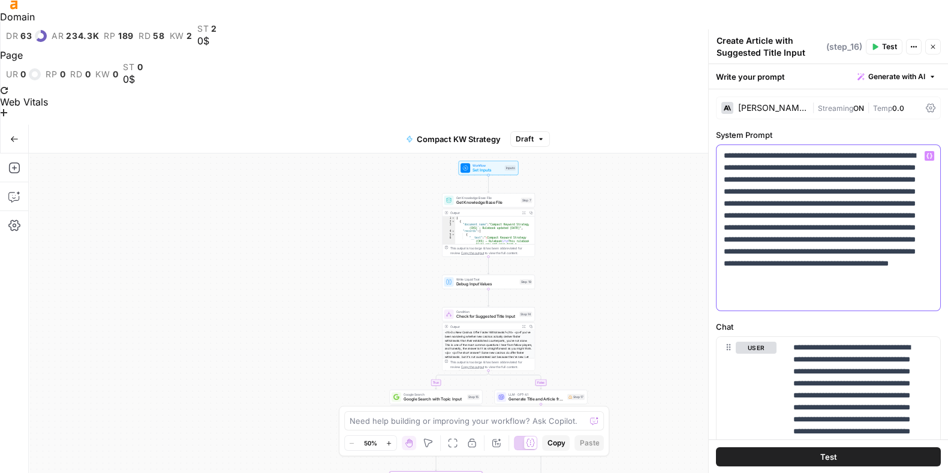
click at [840, 152] on p "**********" at bounding box center [823, 228] width 198 height 156
click at [815, 169] on p "**********" at bounding box center [823, 228] width 198 height 156
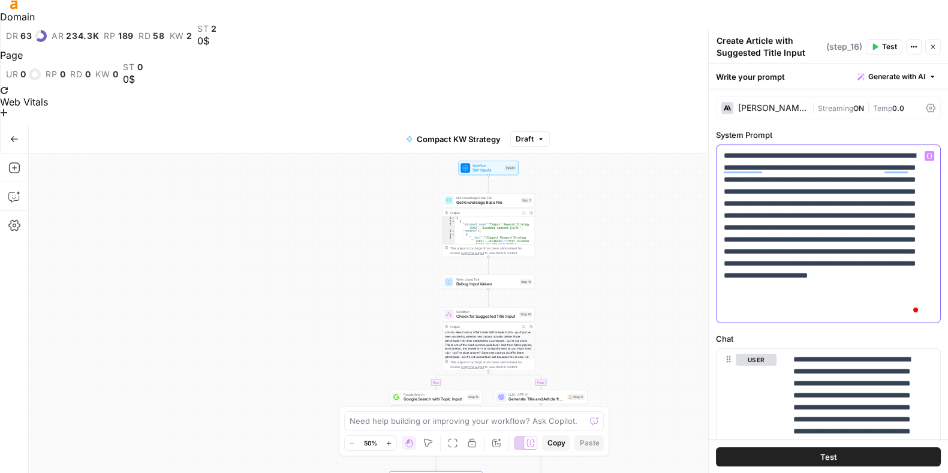
click at [751, 236] on p "**********" at bounding box center [823, 234] width 198 height 168
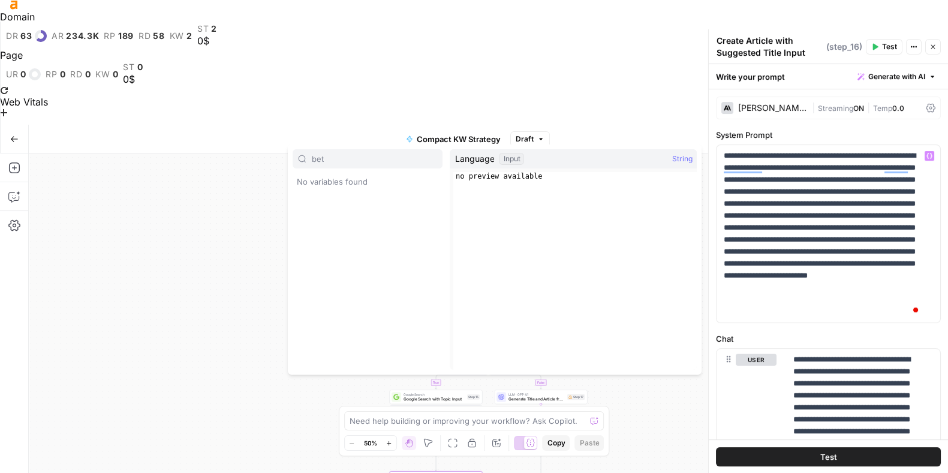
type input "bet"
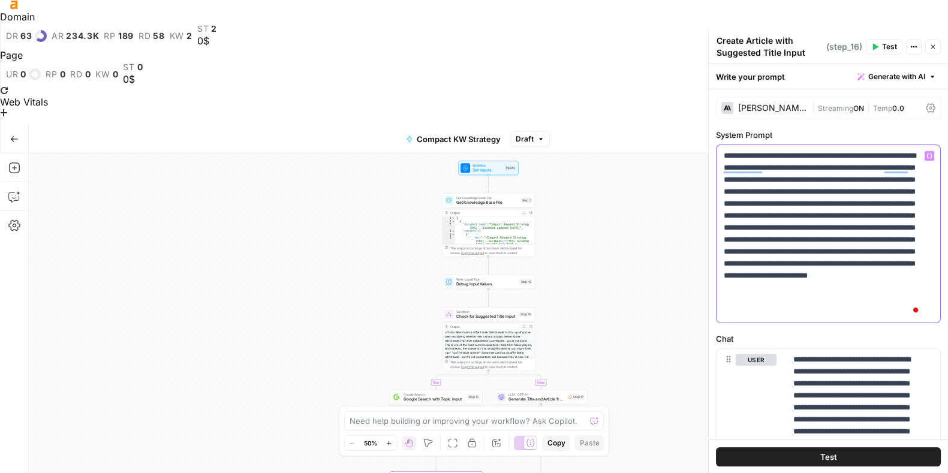
click at [752, 240] on p "**********" at bounding box center [823, 234] width 198 height 168
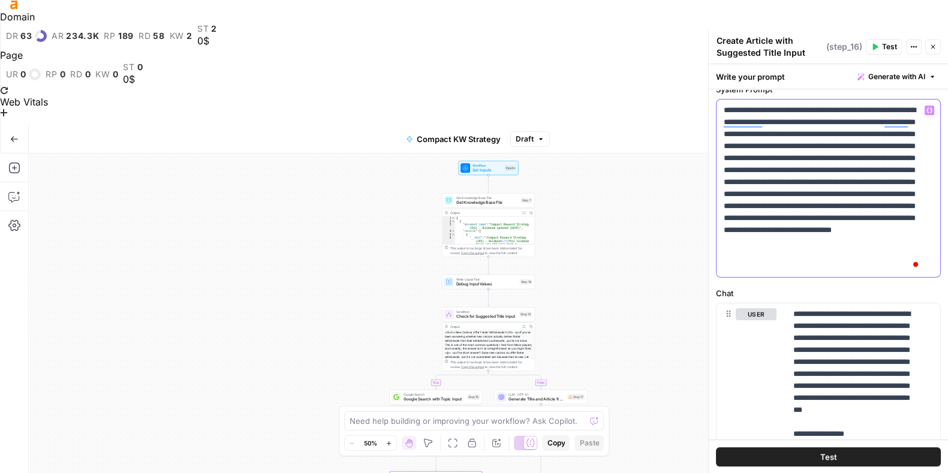
scroll to position [46, 0]
click at [896, 223] on p "**********" at bounding box center [823, 188] width 198 height 168
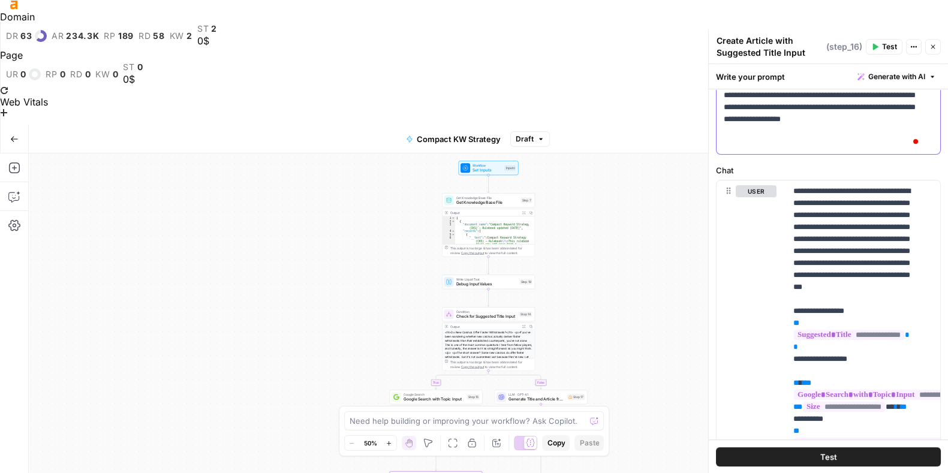
scroll to position [157, 0]
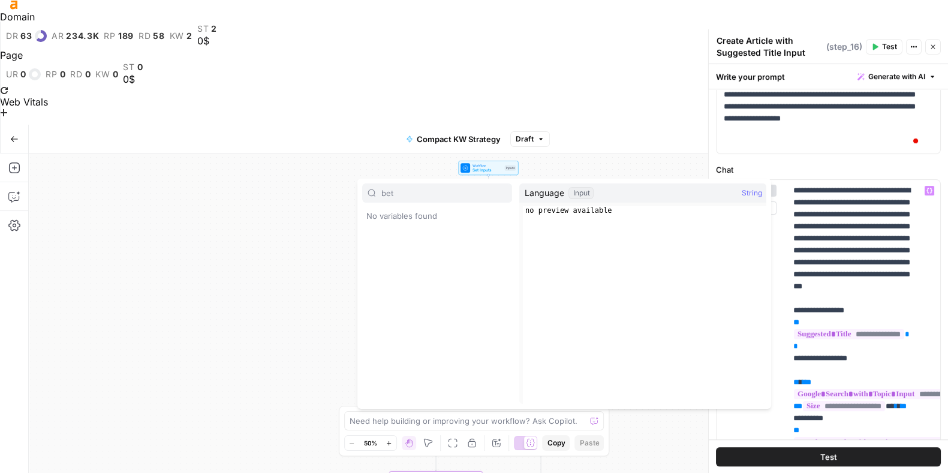
type input "bet"
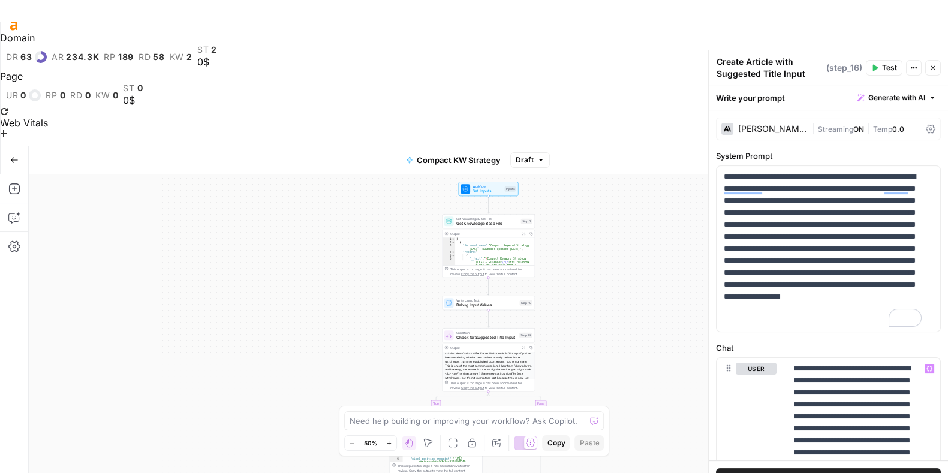
click at [873, 154] on span "Publish" at bounding box center [873, 160] width 27 height 12
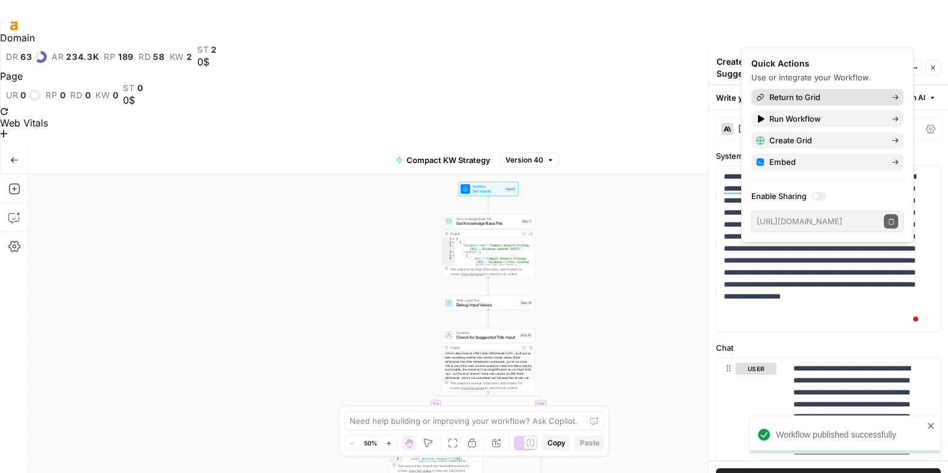
click at [812, 98] on span "Return to Grid" at bounding box center [825, 97] width 113 height 12
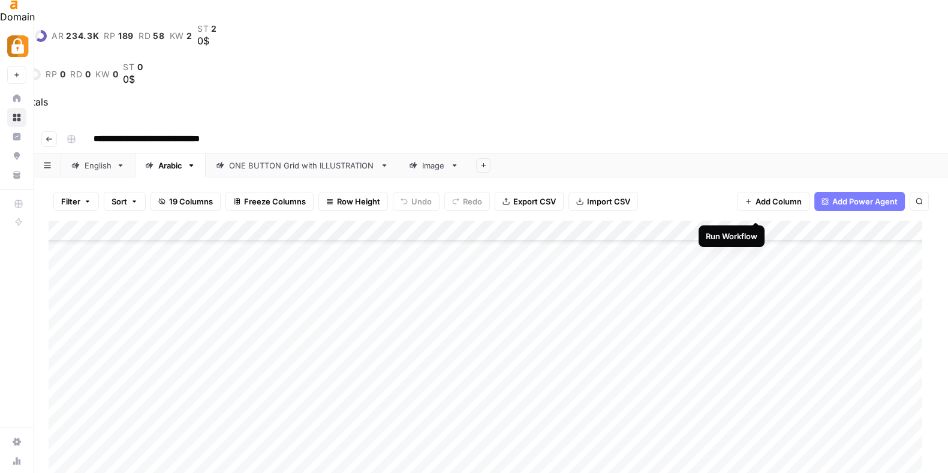
click at [758, 221] on div "Add Column" at bounding box center [491, 390] width 885 height 338
click at [802, 221] on div "Add Column" at bounding box center [491, 390] width 885 height 338
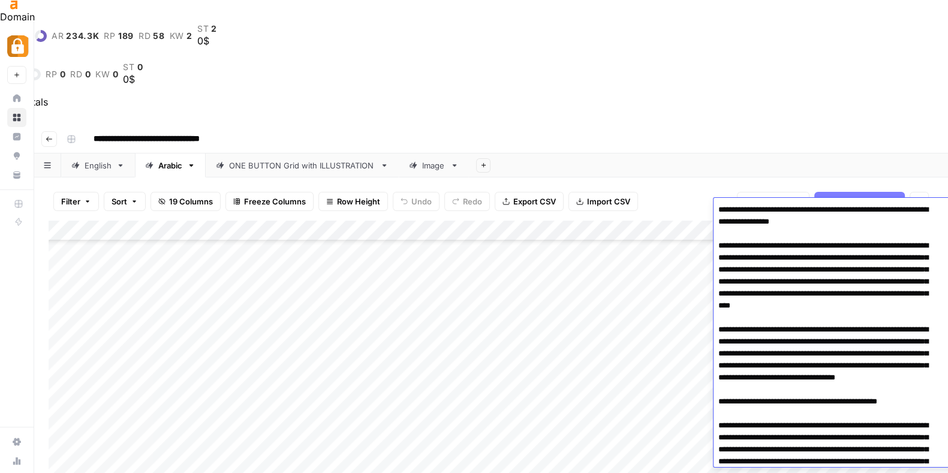
click at [734, 221] on div "Add Column" at bounding box center [491, 390] width 885 height 338
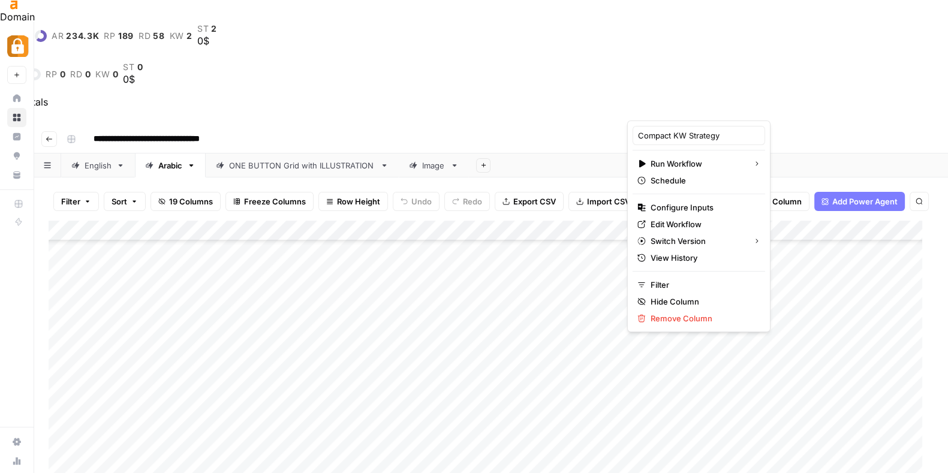
click at [87, 159] on div "English" at bounding box center [98, 165] width 27 height 12
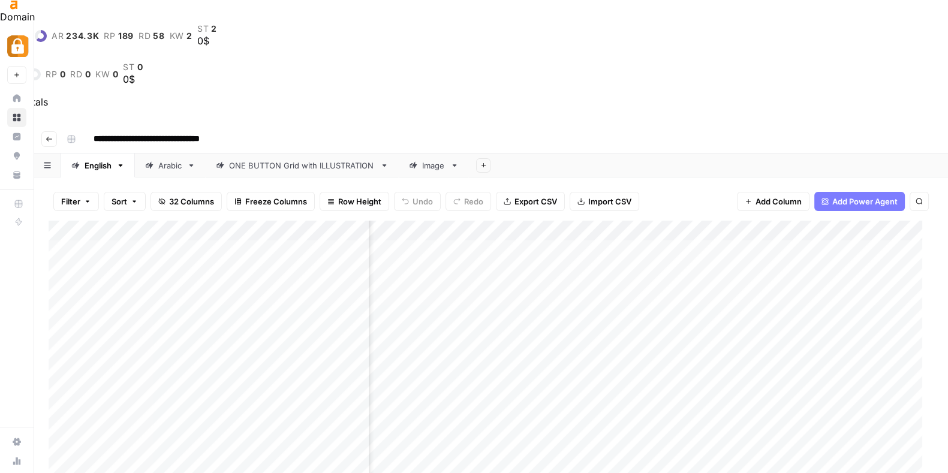
scroll to position [0, 286]
click at [838, 221] on div "Add Column" at bounding box center [491, 390] width 885 height 338
click at [718, 221] on div "Add Column" at bounding box center [491, 390] width 885 height 338
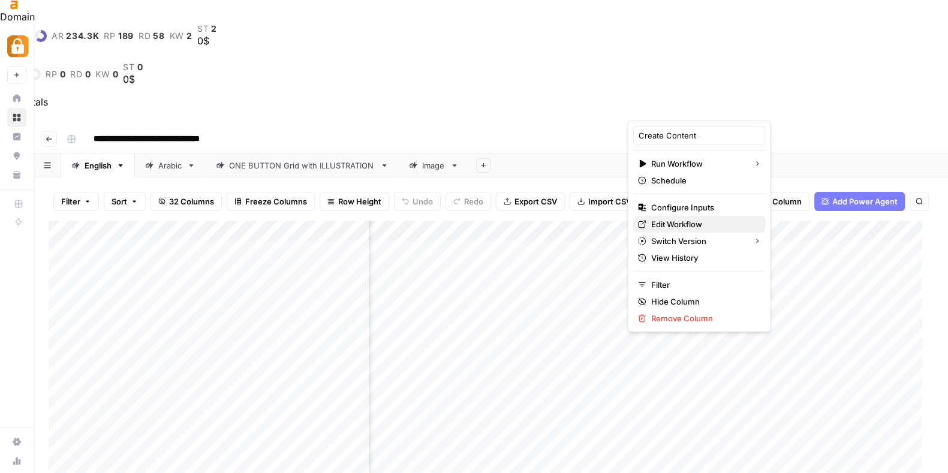
click at [695, 223] on span "Edit Workflow" at bounding box center [703, 224] width 105 height 12
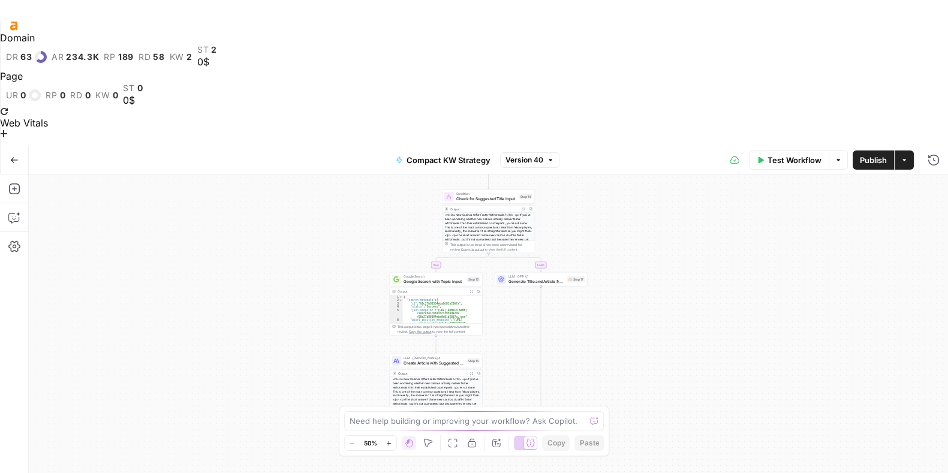
click at [429, 360] on span "Create Article with Suggested Title Input" at bounding box center [433, 363] width 61 height 6
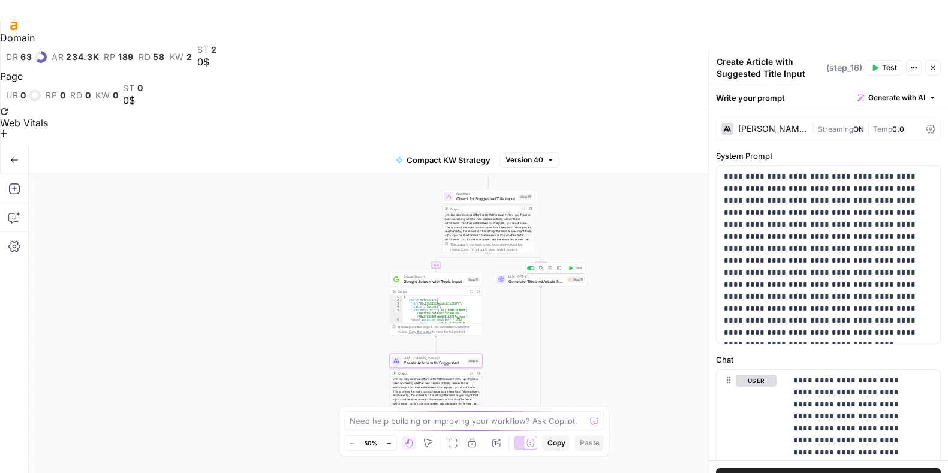
click at [546, 272] on div "LLM · GPT-4.1 Generate Title and Article from Topic Input Step 17 Copy step Del…" at bounding box center [541, 279] width 93 height 14
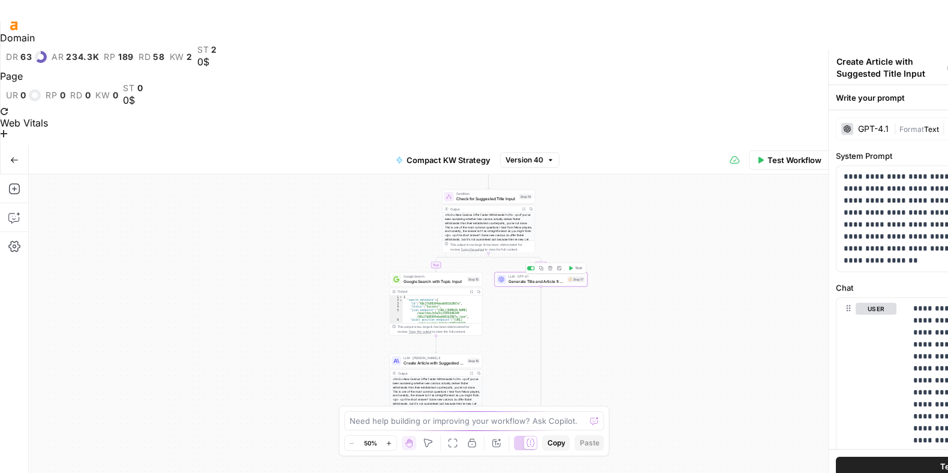
type textarea "Generate Title and Article from Topic Input"
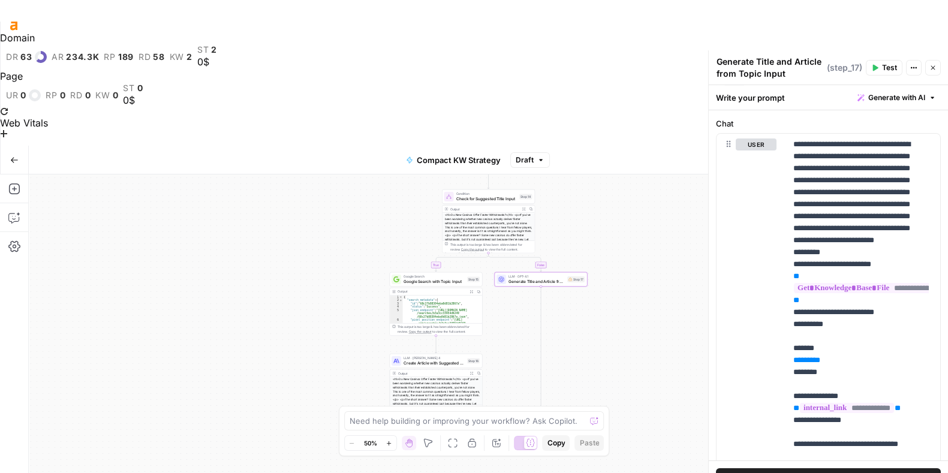
click at [17, 156] on icon "button" at bounding box center [14, 160] width 8 height 8
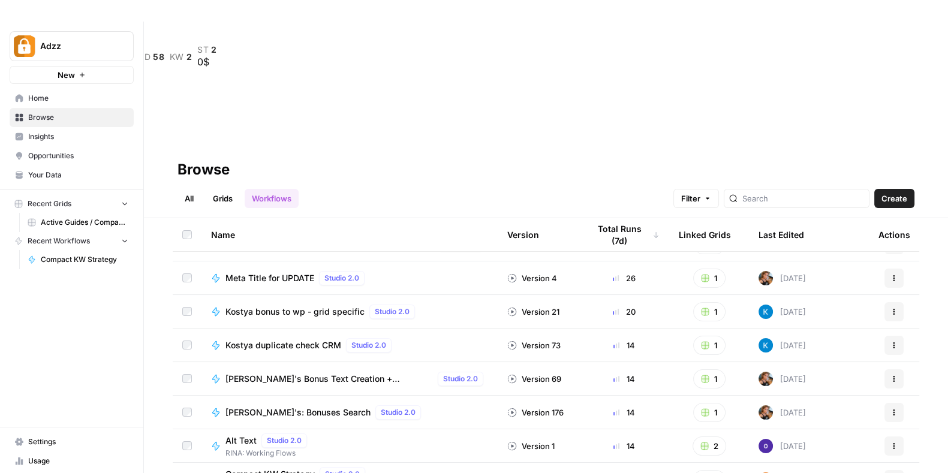
scroll to position [266, 0]
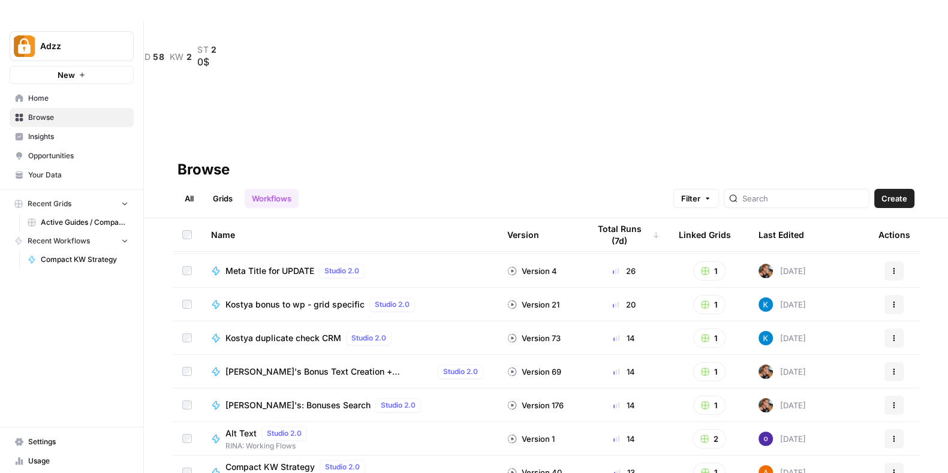
click at [224, 189] on link "Grids" at bounding box center [223, 198] width 34 height 19
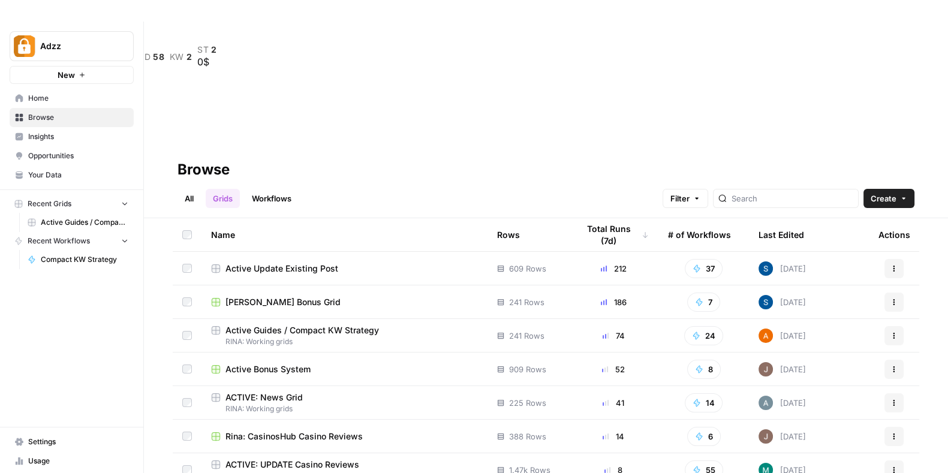
click at [273, 324] on span "Active Guides / Compact KW Strategy" at bounding box center [301, 330] width 153 height 12
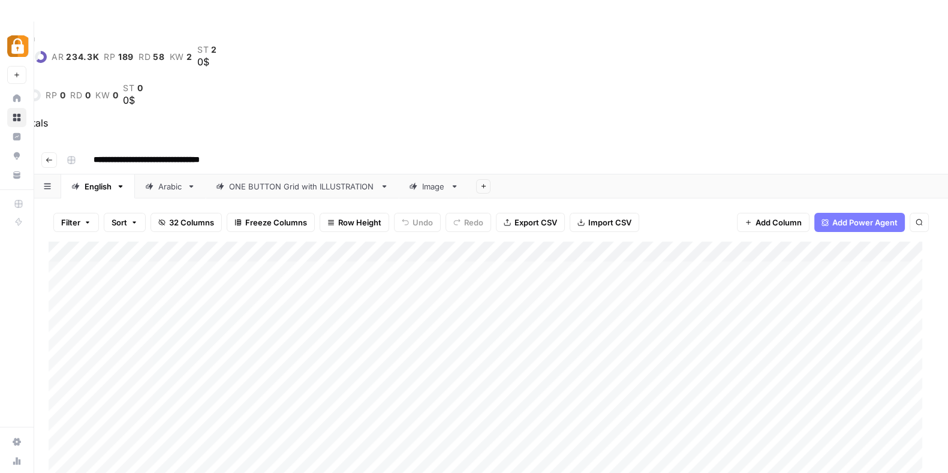
click at [170, 180] on div "Arabic" at bounding box center [170, 186] width 24 height 12
click at [740, 242] on div "Add Column" at bounding box center [491, 411] width 885 height 338
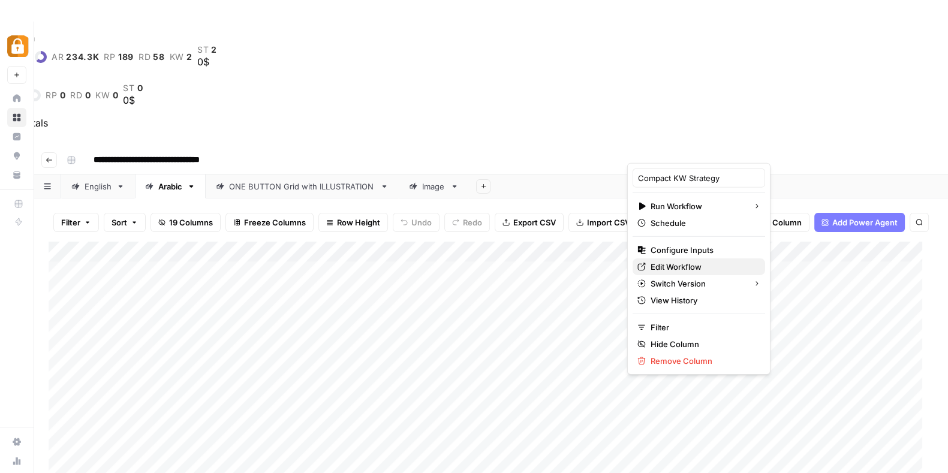
click at [688, 268] on span "Edit Workflow" at bounding box center [702, 267] width 105 height 12
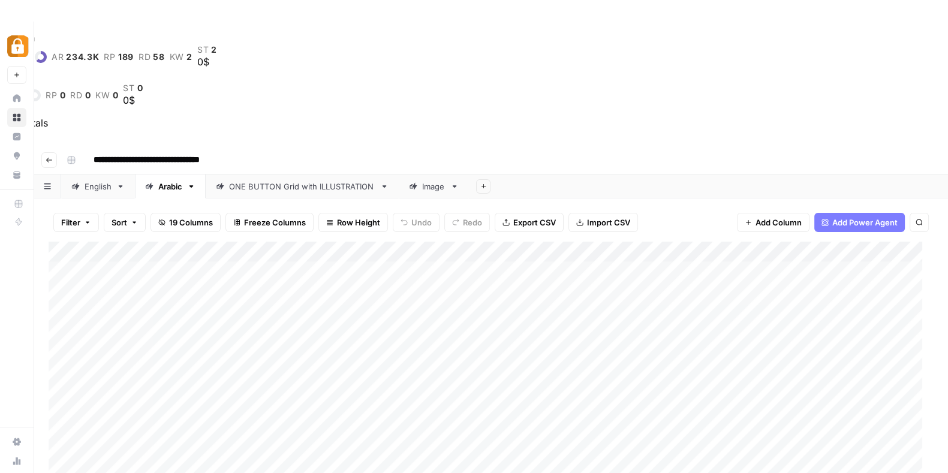
click at [161, 180] on div "Arabic" at bounding box center [170, 186] width 24 height 12
click at [692, 242] on div "Add Column" at bounding box center [491, 411] width 885 height 338
click at [637, 242] on div "Add Column" at bounding box center [491, 411] width 885 height 338
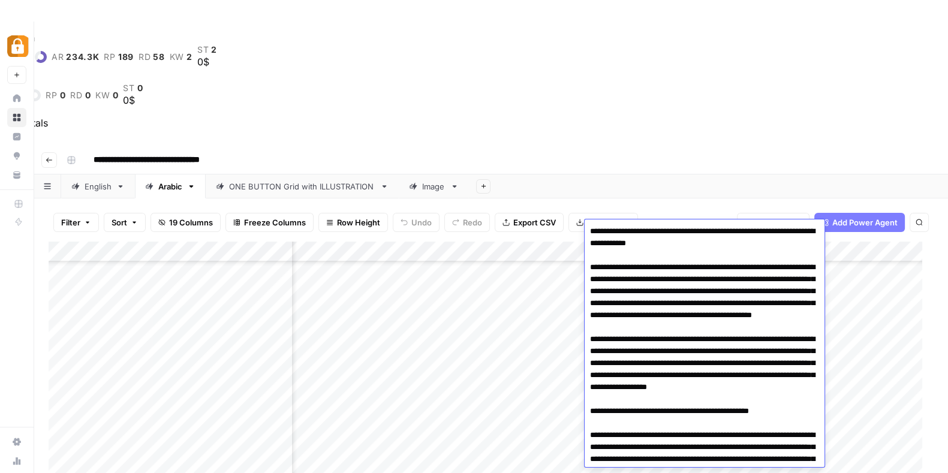
scroll to position [1643, 0]
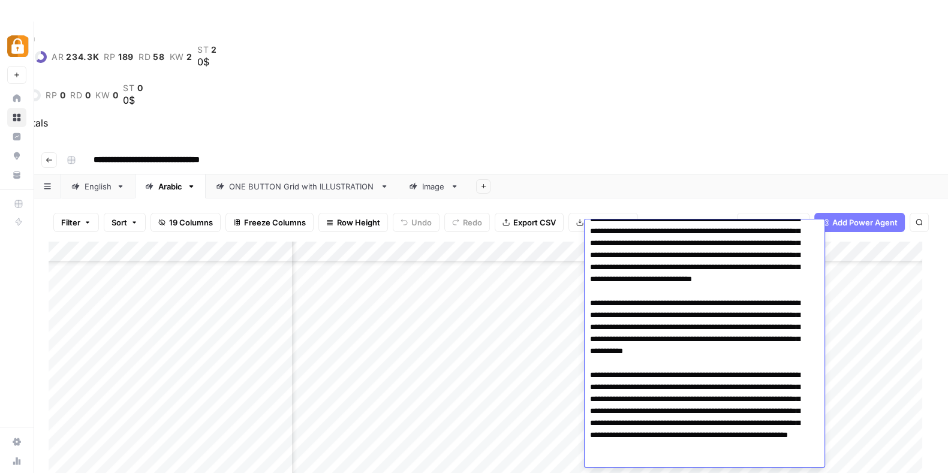
scroll to position [1268, 0]
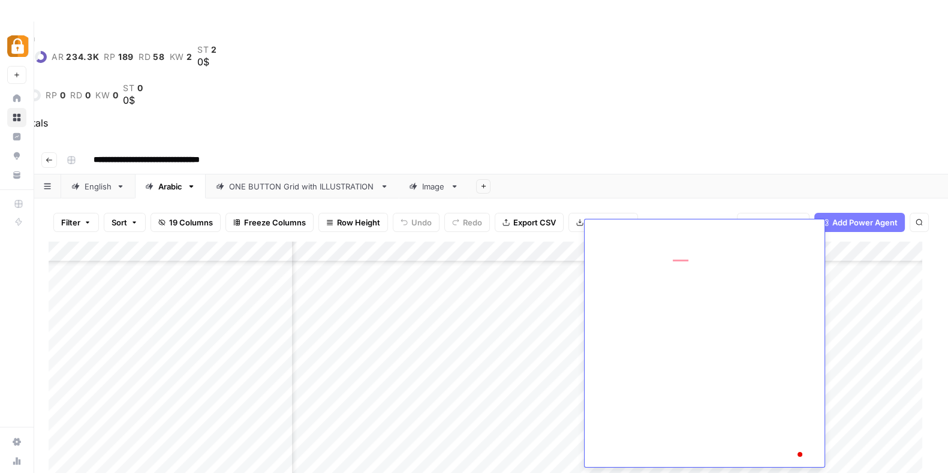
click at [378, 242] on div "Add Column" at bounding box center [491, 411] width 885 height 338
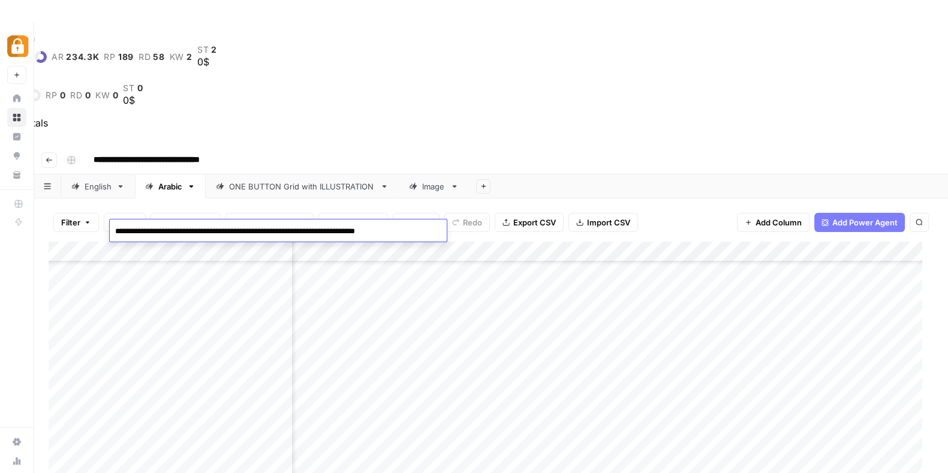
click at [378, 228] on textarea "**********" at bounding box center [278, 231] width 337 height 17
click at [646, 242] on div "Add Column" at bounding box center [491, 411] width 885 height 338
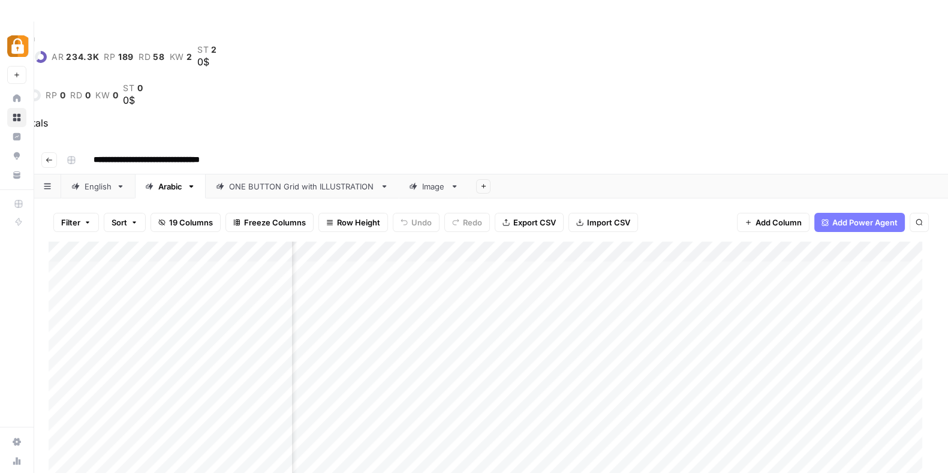
click at [646, 242] on div "Add Column" at bounding box center [491, 411] width 885 height 338
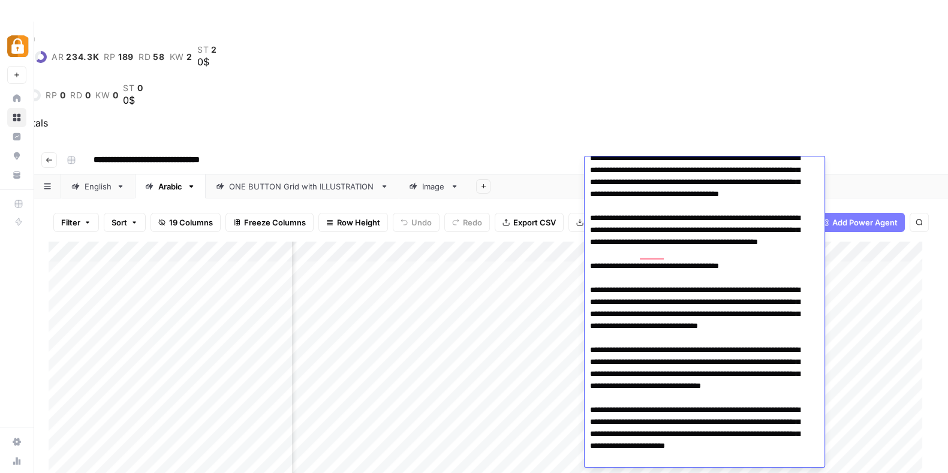
scroll to position [530, 0]
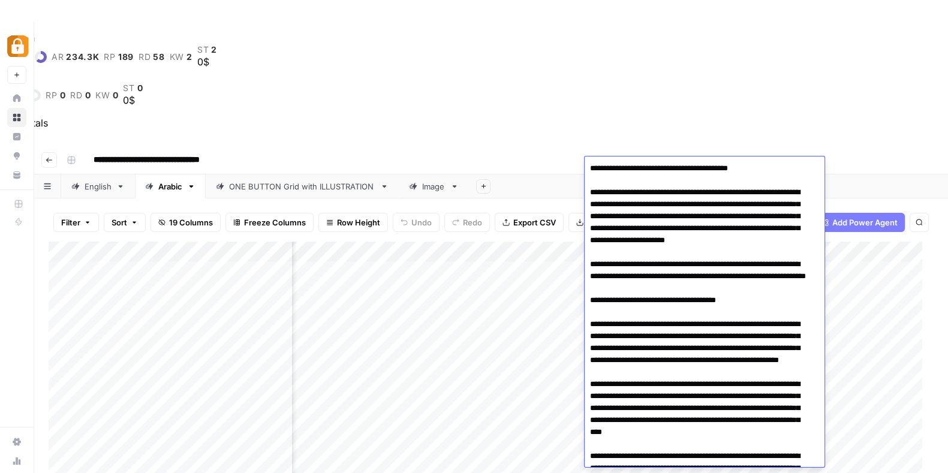
click at [86, 180] on div "English" at bounding box center [98, 186] width 27 height 12
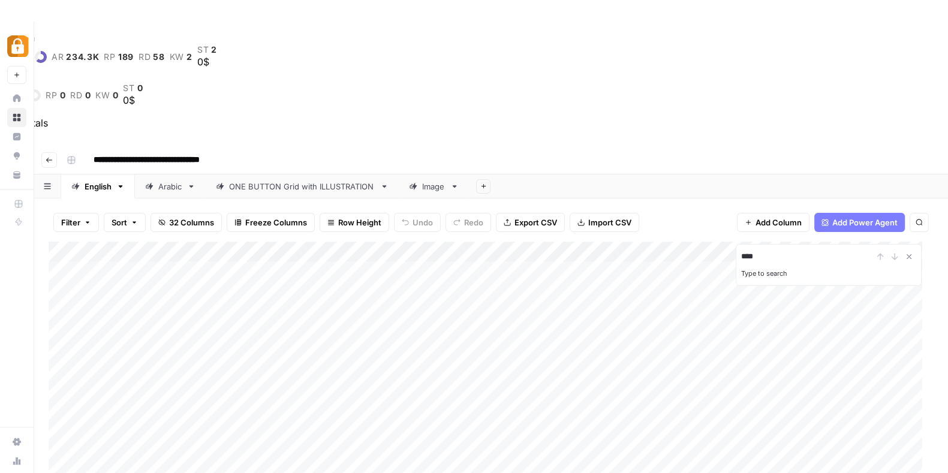
type input "****"
click at [909, 252] on icon "Close Search" at bounding box center [909, 257] width 10 height 10
click at [861, 243] on div "Add Column" at bounding box center [491, 411] width 885 height 338
drag, startPoint x: 699, startPoint y: 117, endPoint x: 492, endPoint y: 126, distance: 207.6
click at [492, 242] on div "Add Column" at bounding box center [491, 411] width 885 height 338
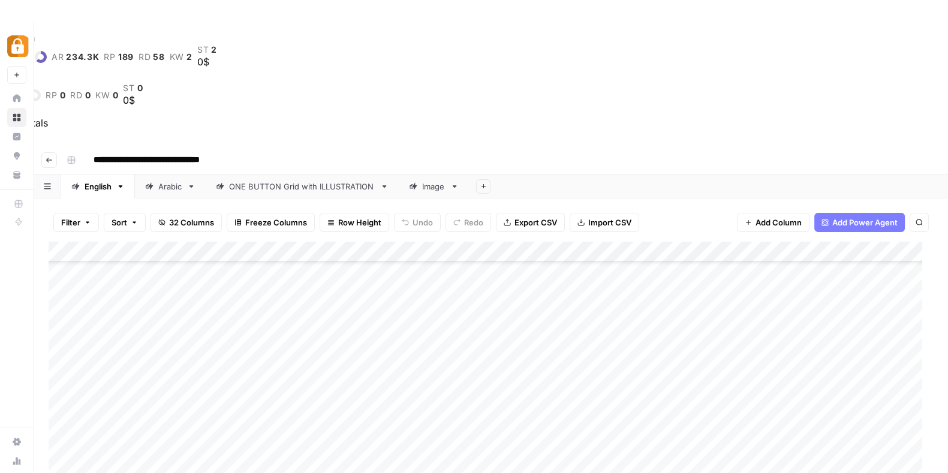
drag, startPoint x: 794, startPoint y: 119, endPoint x: 380, endPoint y: 130, distance: 414.4
click at [380, 242] on div "Add Column" at bounding box center [491, 411] width 885 height 338
drag, startPoint x: 860, startPoint y: 126, endPoint x: 451, endPoint y: 135, distance: 408.9
click at [451, 242] on div "Add Column" at bounding box center [491, 411] width 885 height 338
click at [657, 242] on div "Add Column" at bounding box center [491, 411] width 885 height 338
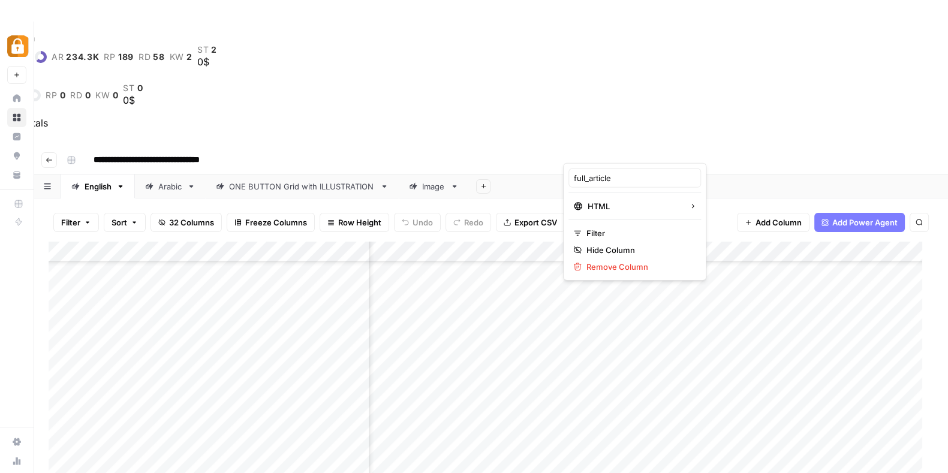
click at [161, 180] on div "Arabic" at bounding box center [170, 186] width 24 height 12
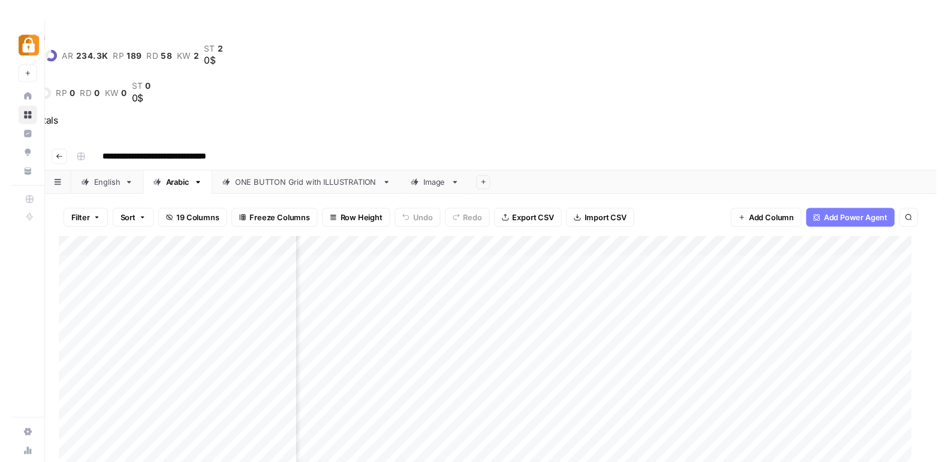
scroll to position [0, 265]
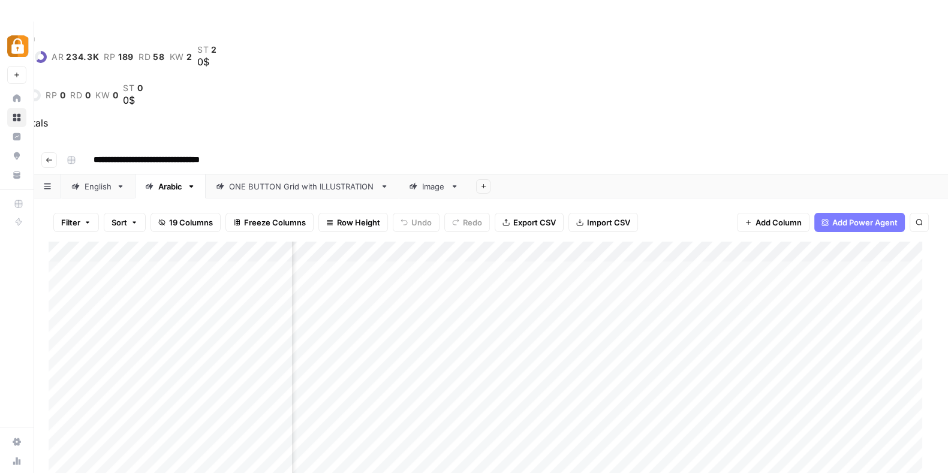
click at [599, 242] on div "Add Column" at bounding box center [491, 411] width 885 height 338
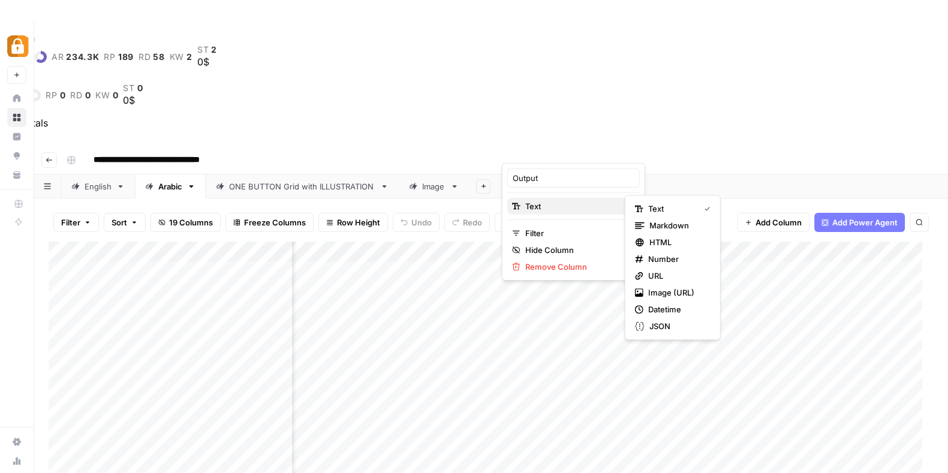
click at [539, 205] on span "Text" at bounding box center [571, 206] width 93 height 12
click at [659, 237] on span "HTML" at bounding box center [677, 242] width 56 height 12
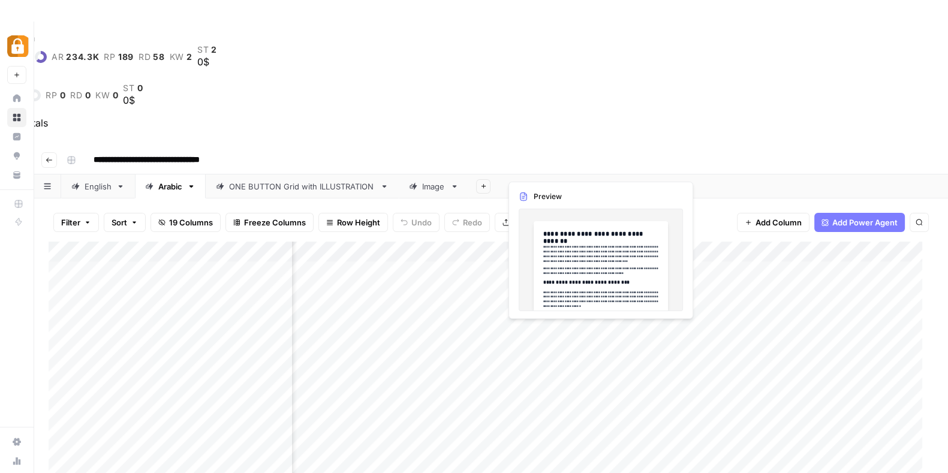
click at [561, 242] on div "Add Column" at bounding box center [491, 411] width 885 height 338
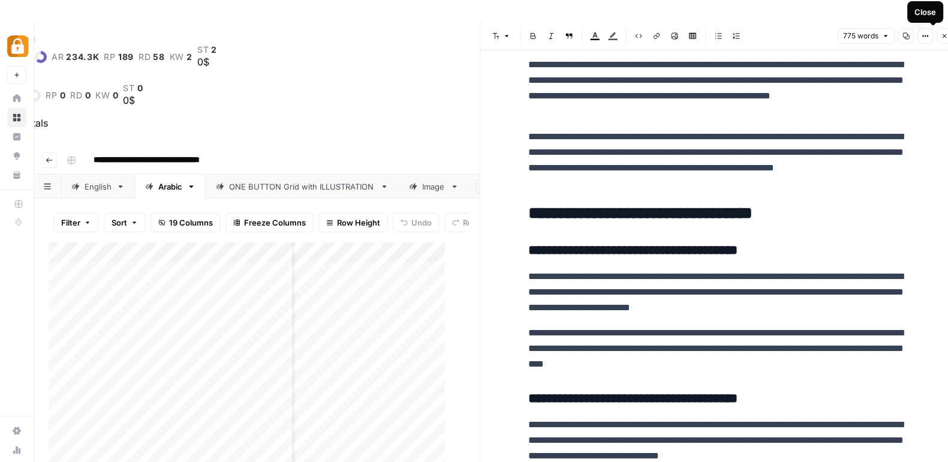
click at [944, 37] on icon "button" at bounding box center [944, 36] width 4 height 4
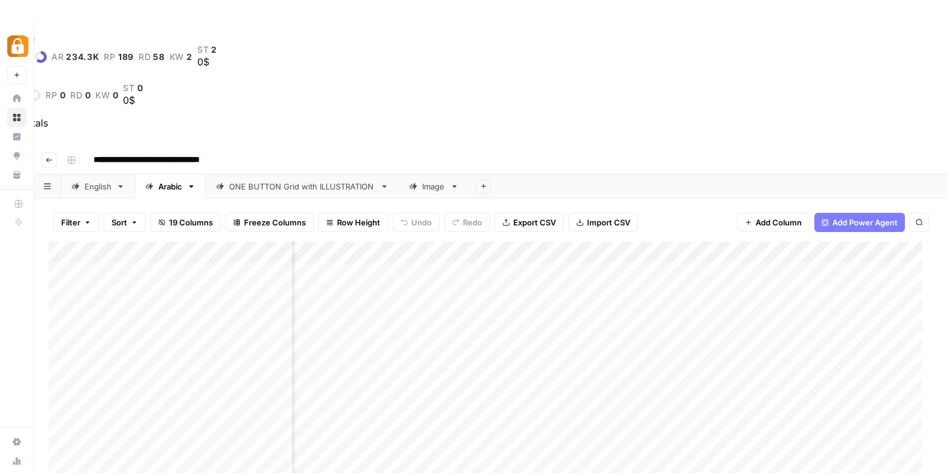
scroll to position [6, 148]
drag, startPoint x: 845, startPoint y: 127, endPoint x: 336, endPoint y: 163, distance: 510.8
click at [336, 242] on div "Add Column" at bounding box center [491, 411] width 885 height 338
drag, startPoint x: 857, startPoint y: 129, endPoint x: 285, endPoint y: 133, distance: 572.5
click at [285, 242] on div "Add Column" at bounding box center [491, 411] width 885 height 338
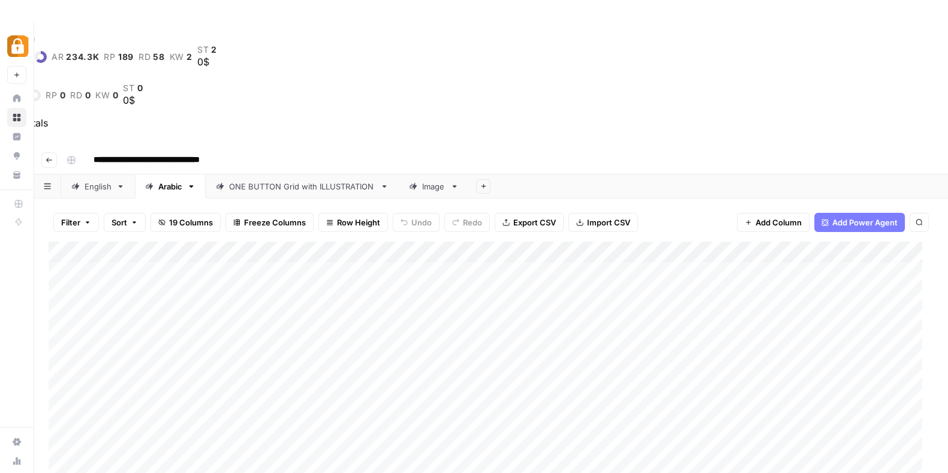
scroll to position [0, 0]
click at [312, 242] on div "Add Column" at bounding box center [491, 411] width 885 height 338
type textarea "**********"
click at [314, 242] on div "Add Column" at bounding box center [491, 411] width 885 height 338
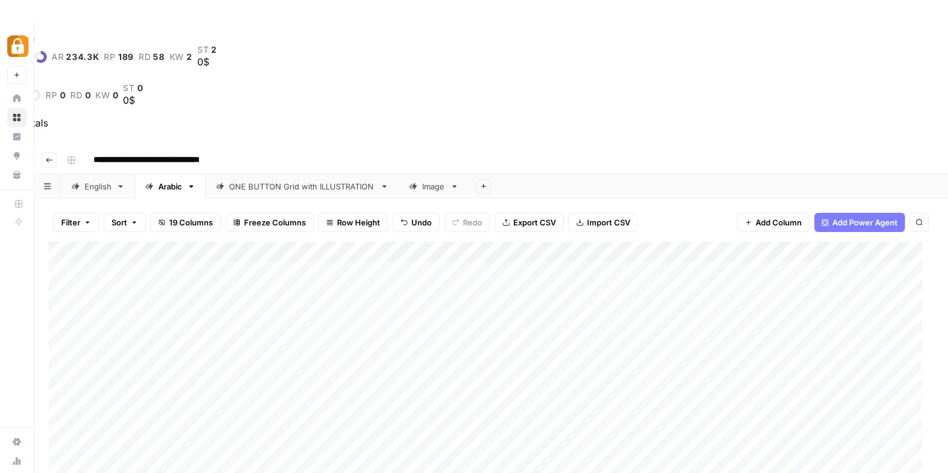
click at [328, 242] on div "Add Column" at bounding box center [491, 411] width 885 height 338
click at [328, 161] on textarea at bounding box center [393, 168] width 192 height 17
type textarea "**********"
click at [346, 242] on div "Add Column" at bounding box center [491, 411] width 885 height 338
click at [332, 242] on div "Add Column" at bounding box center [491, 411] width 885 height 338
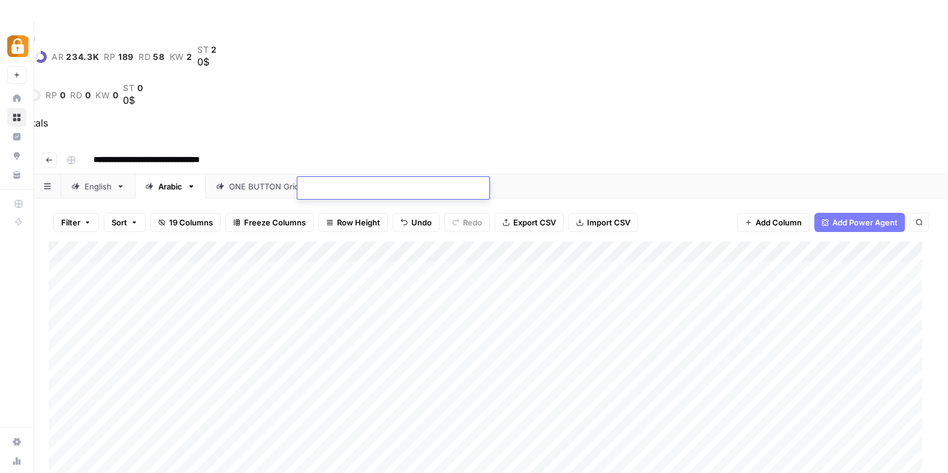
type textarea "**********"
click at [327, 242] on div "Add Column" at bounding box center [491, 411] width 885 height 338
type textarea "**********"
click at [327, 242] on div "Add Column" at bounding box center [491, 411] width 885 height 338
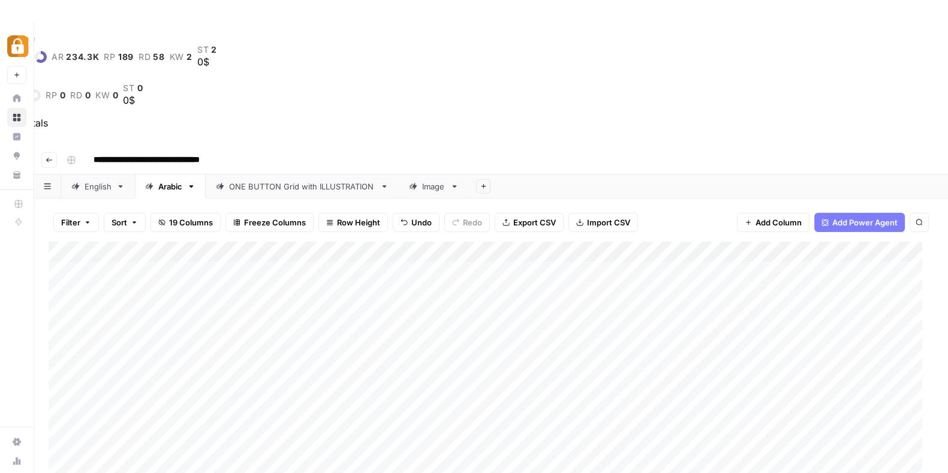
click at [327, 242] on div "Add Column" at bounding box center [491, 411] width 885 height 338
type textarea "**********"
click at [327, 249] on div "Add Column" at bounding box center [491, 411] width 885 height 338
click at [327, 249] on textarea at bounding box center [393, 250] width 192 height 17
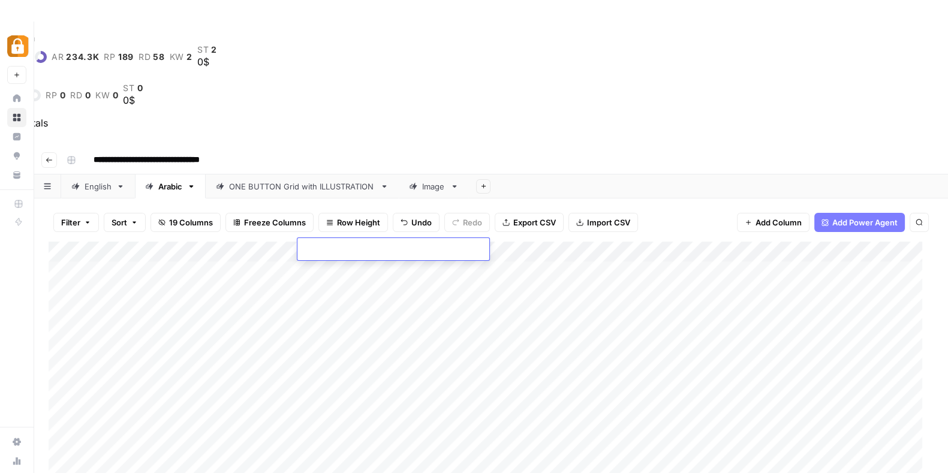
type textarea "**********"
click at [315, 310] on div "Add Column" at bounding box center [491, 411] width 885 height 338
click at [315, 310] on textarea at bounding box center [393, 311] width 192 height 17
type textarea "**********"
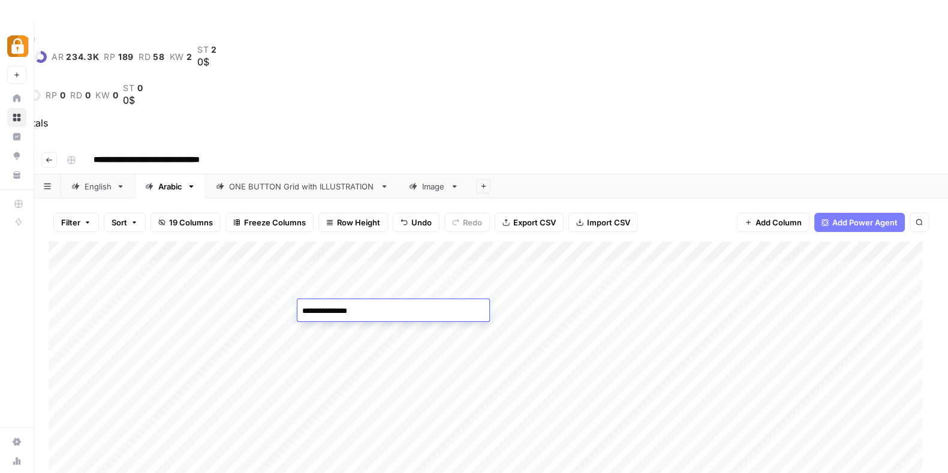
click at [683, 22] on div "Domain dr 63 ar 234.3K rp 189 rd 58 kw 2 st 2 0$ Page ur 0 rp 0 rd 0 kw 0 st 0 …" at bounding box center [474, 76] width 948 height 109
click at [826, 272] on div "Add Column" at bounding box center [491, 411] width 885 height 338
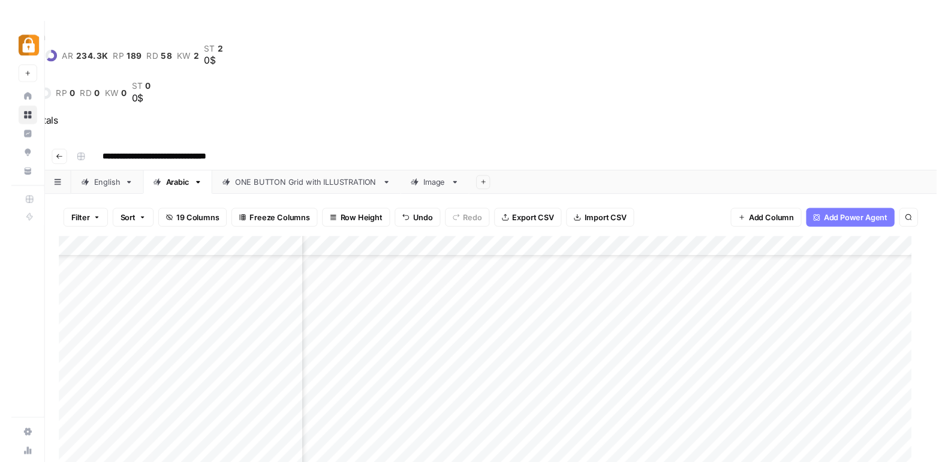
scroll to position [112, 428]
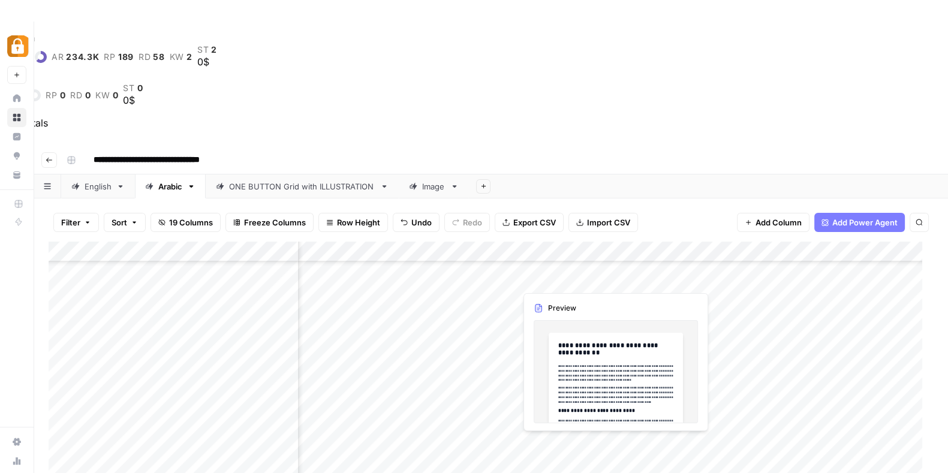
click at [587, 279] on div "Add Column" at bounding box center [491, 411] width 885 height 338
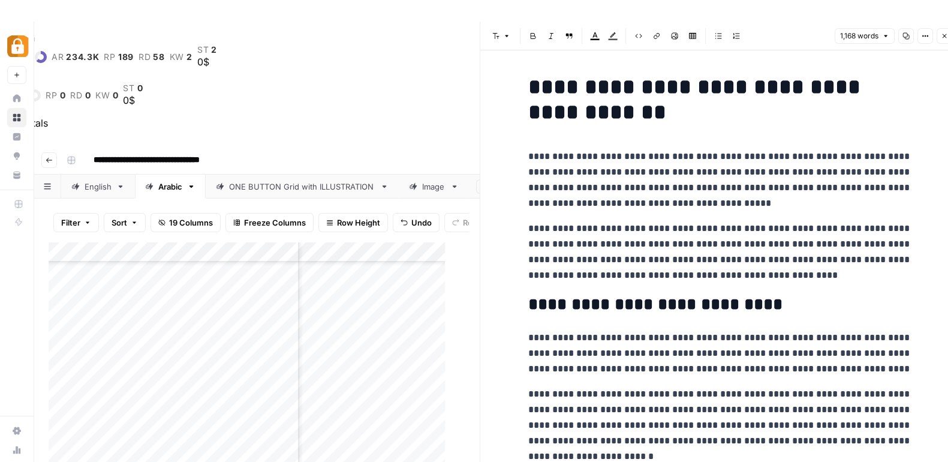
click at [120, 293] on div "Add Column" at bounding box center [253, 405] width 408 height 327
click at [120, 293] on textarea at bounding box center [186, 292] width 192 height 17
type textarea "**********"
click at [114, 324] on div "Add Column" at bounding box center [253, 405] width 408 height 327
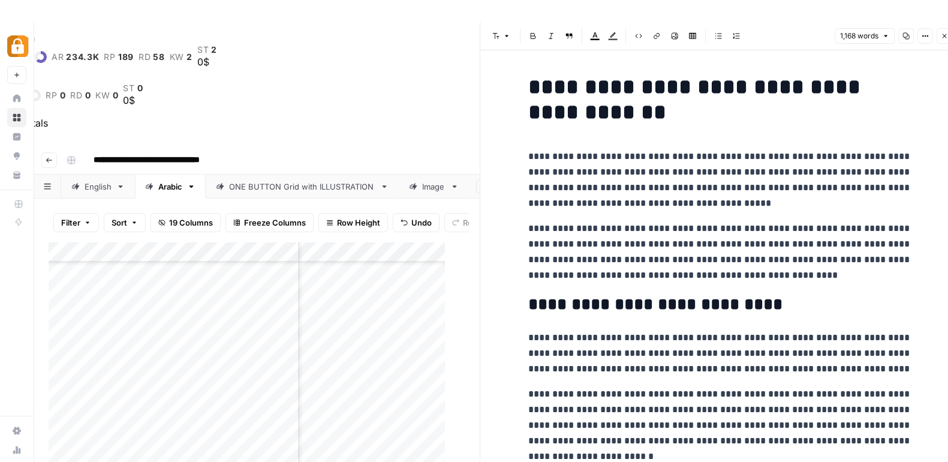
click at [944, 39] on icon "button" at bounding box center [944, 35] width 7 height 7
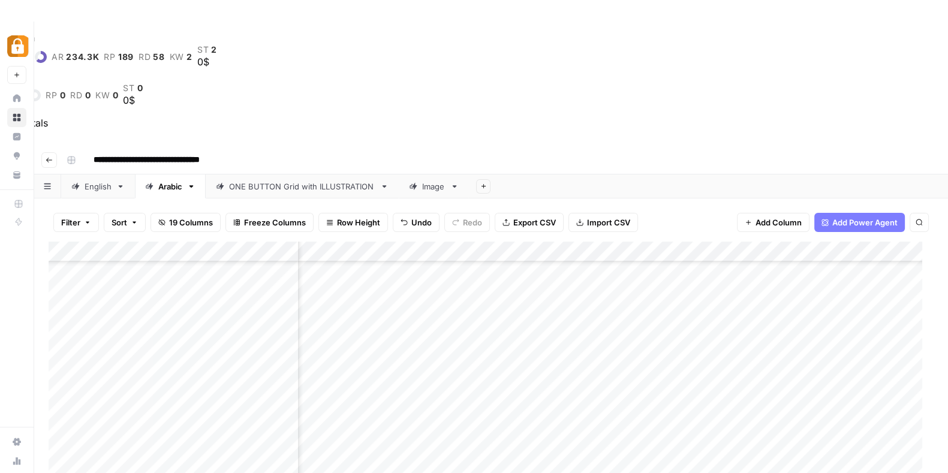
scroll to position [0, 428]
click at [122, 242] on div "Add Column" at bounding box center [491, 411] width 885 height 338
type textarea "*"
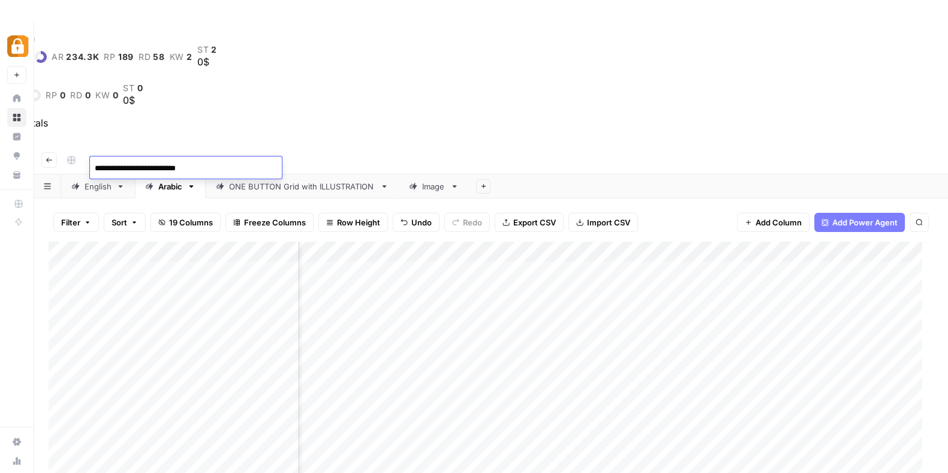
type textarea "**********"
click at [108, 397] on div "Add Column" at bounding box center [491, 411] width 885 height 338
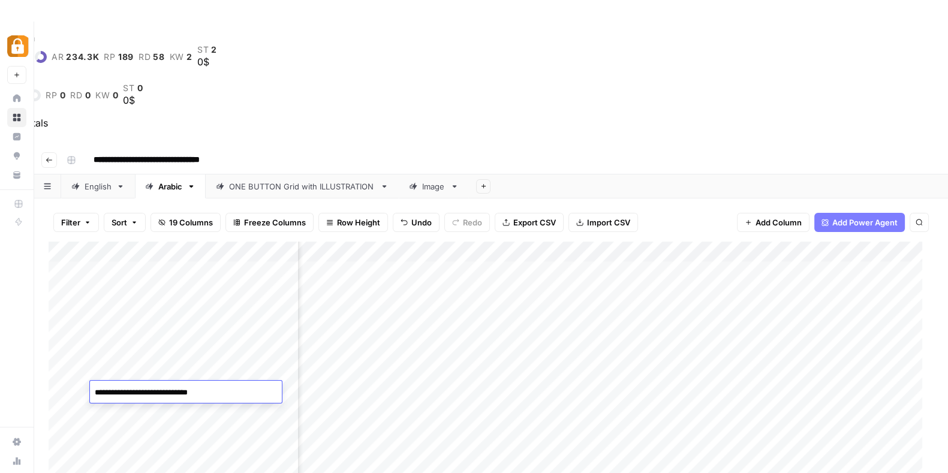
click at [102, 394] on textarea "**********" at bounding box center [186, 392] width 192 height 17
type textarea "**********"
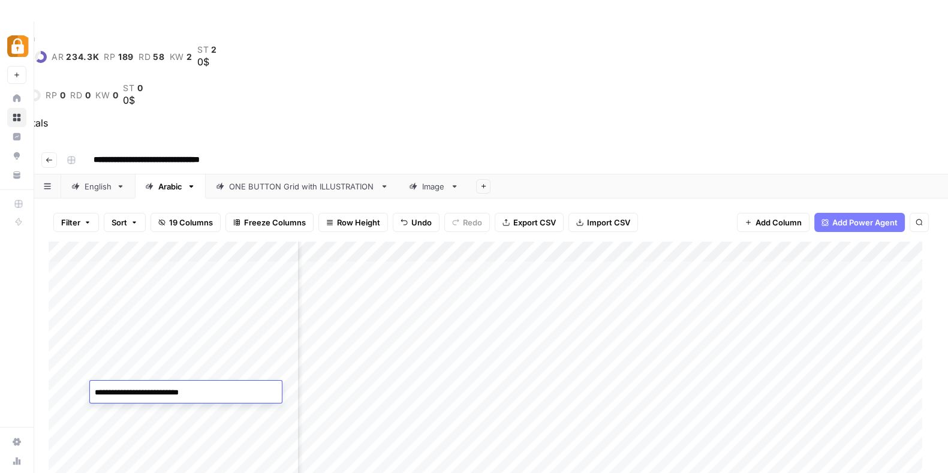
click at [348, 303] on div "Add Column" at bounding box center [491, 411] width 885 height 338
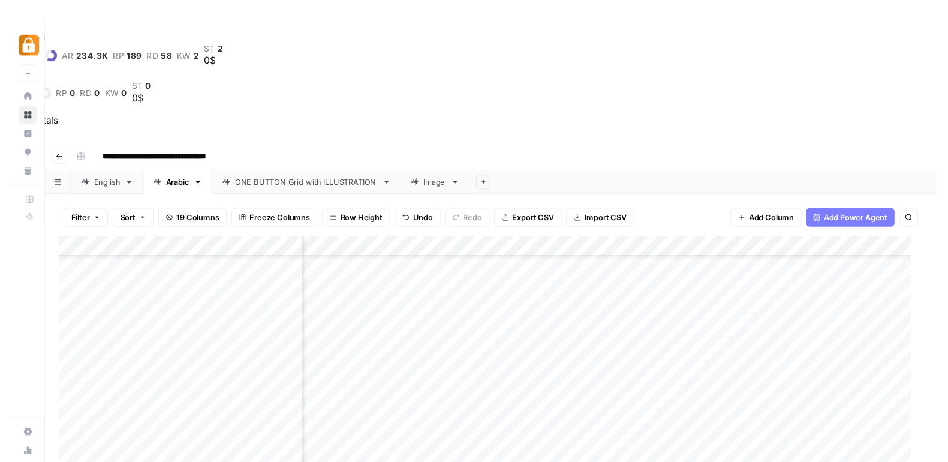
scroll to position [813, 110]
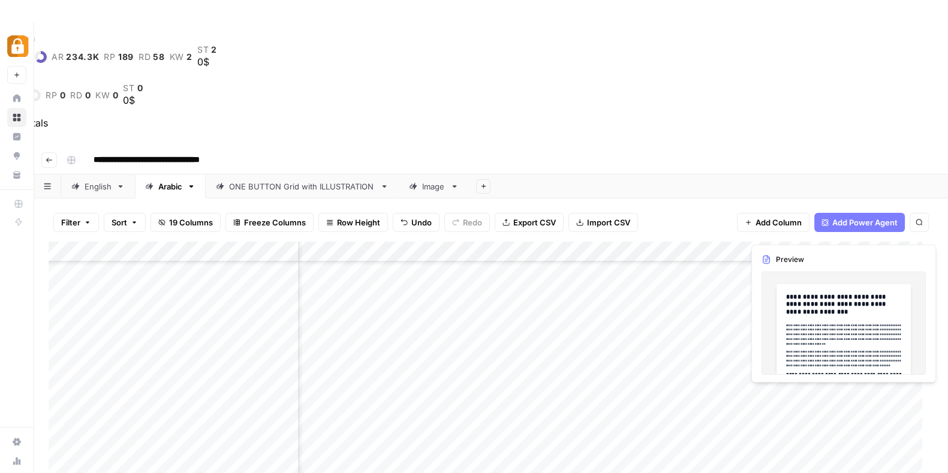
click at [886, 242] on div "Add Column" at bounding box center [491, 411] width 885 height 338
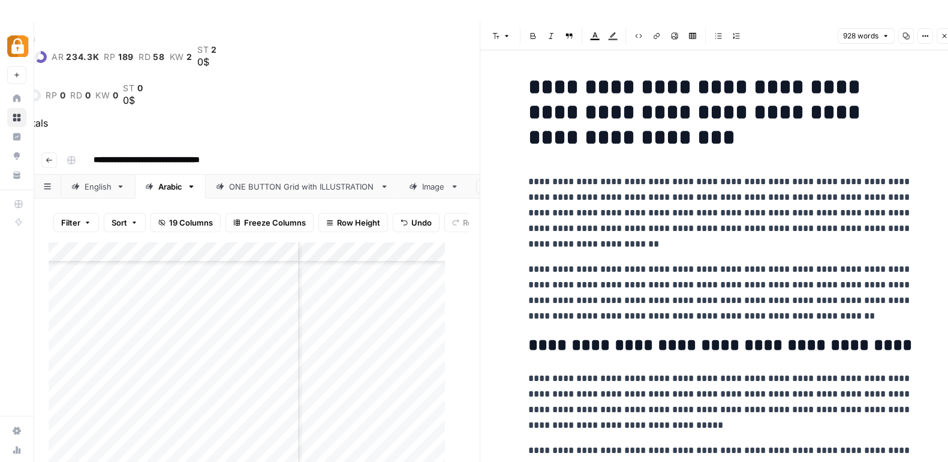
scroll to position [0, 11]
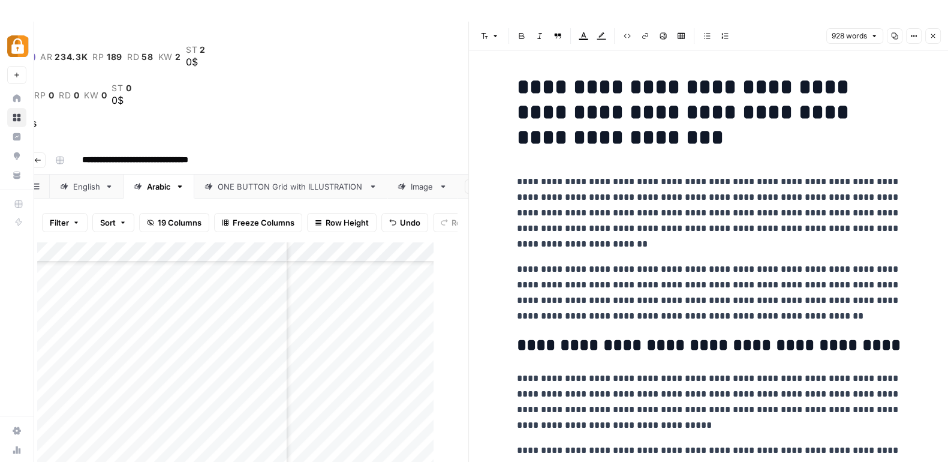
click at [241, 245] on div "Add Column" at bounding box center [241, 405] width 408 height 327
click at [241, 245] on textarea "**********" at bounding box center [309, 242] width 192 height 17
type textarea "*****"
click at [106, 248] on div "Add Column" at bounding box center [241, 405] width 408 height 327
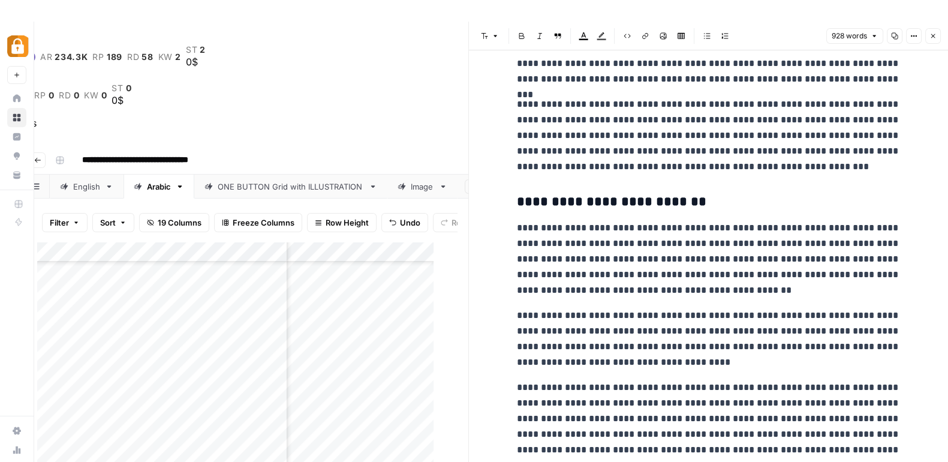
scroll to position [1387, 0]
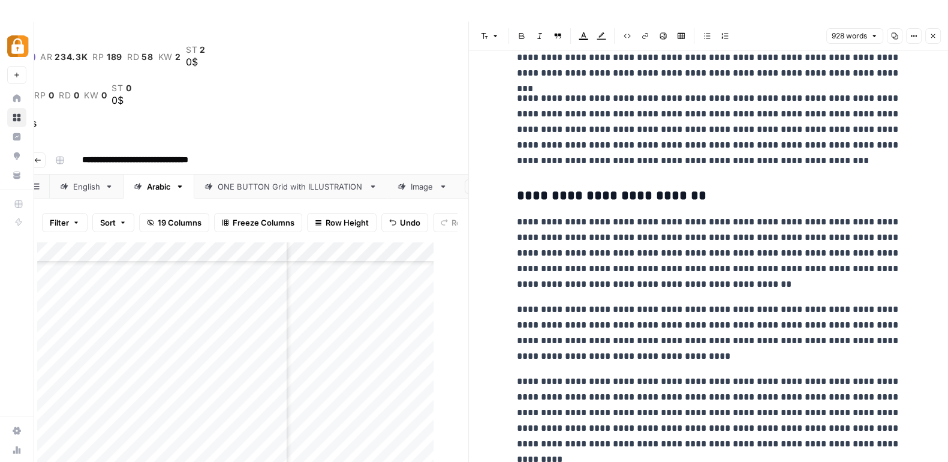
click at [233, 262] on div "Add Column" at bounding box center [241, 405] width 408 height 327
type textarea "**********"
click at [423, 269] on div "Add Column" at bounding box center [241, 405] width 408 height 327
click at [936, 43] on div "Font style Bold Italic Block quote Text color Highlight color Code block Link I…" at bounding box center [708, 36] width 465 height 16
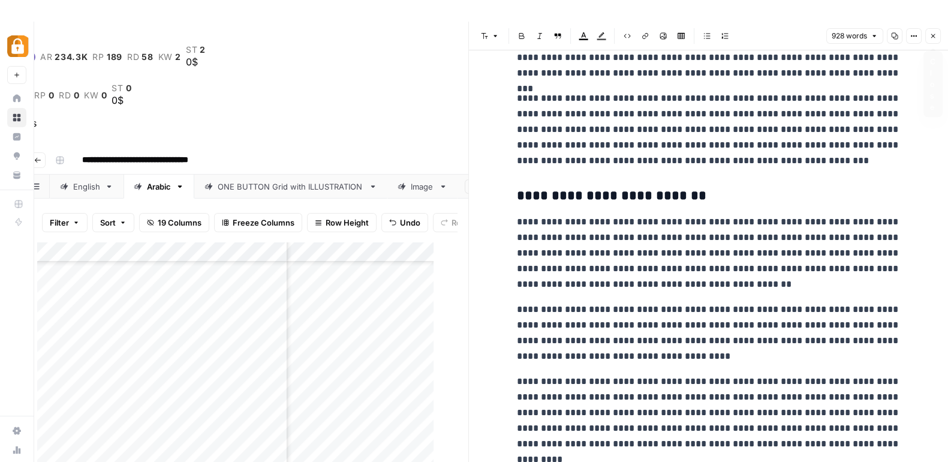
click at [935, 35] on icon "button" at bounding box center [932, 35] width 7 height 7
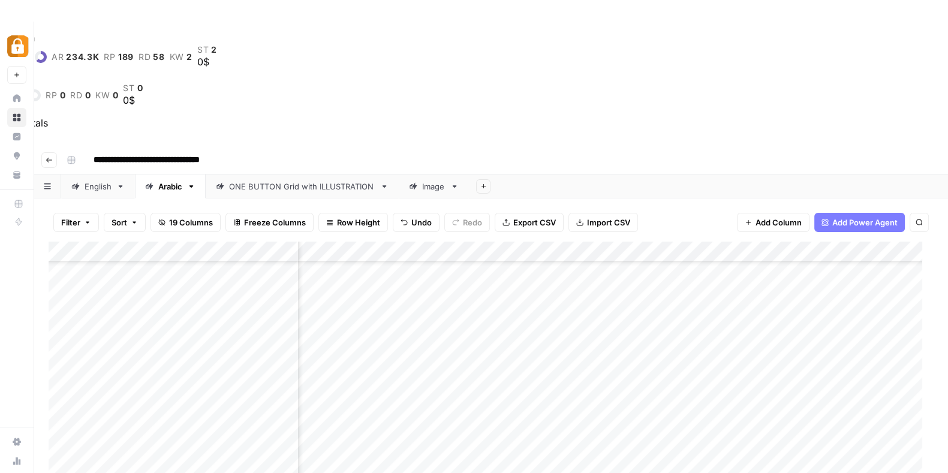
click at [457, 248] on div "Add Column" at bounding box center [491, 411] width 885 height 338
click at [362, 248] on textarea "**********" at bounding box center [526, 251] width 337 height 17
type textarea "**********"
click at [769, 243] on div "Add Column" at bounding box center [491, 411] width 885 height 338
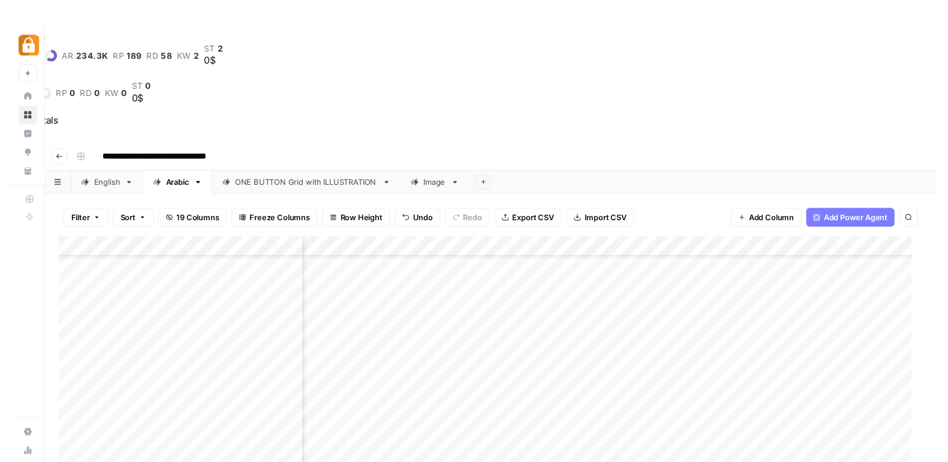
scroll to position [813, 166]
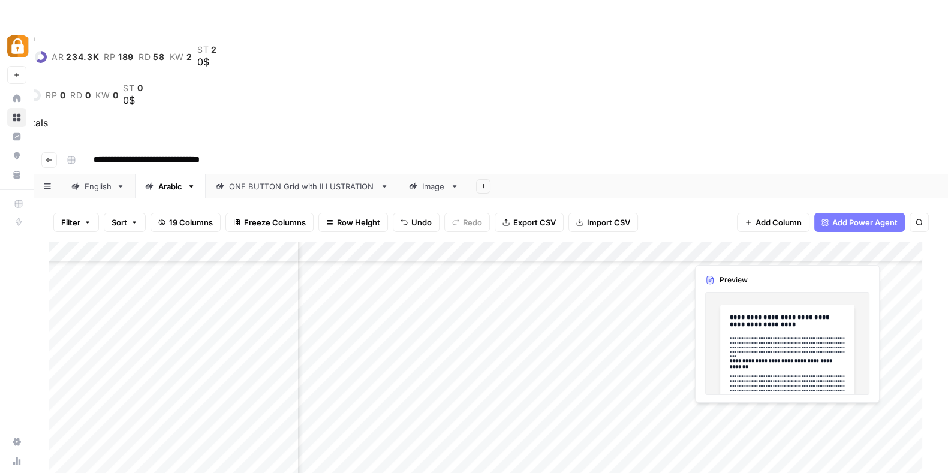
click at [831, 244] on div "Add Column" at bounding box center [491, 411] width 885 height 338
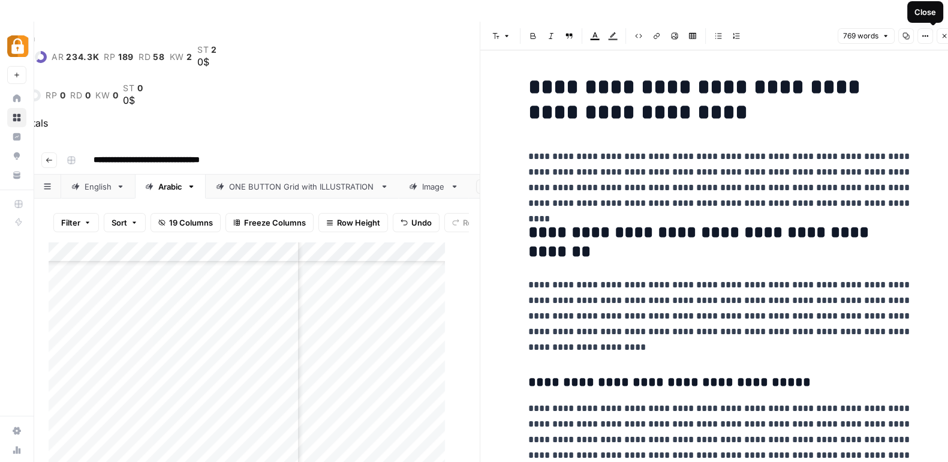
click at [945, 34] on icon "button" at bounding box center [944, 35] width 7 height 7
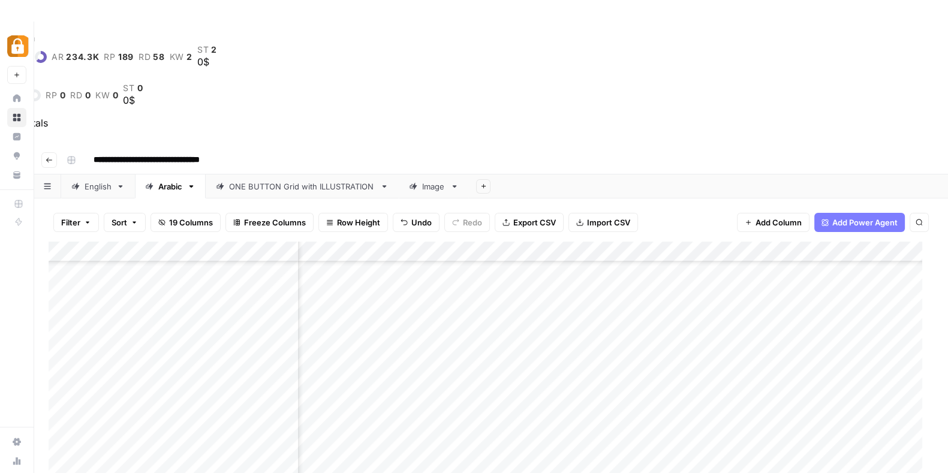
click at [859, 146] on header "**********" at bounding box center [491, 160] width 914 height 29
click at [766, 247] on div "Add Column" at bounding box center [491, 411] width 885 height 338
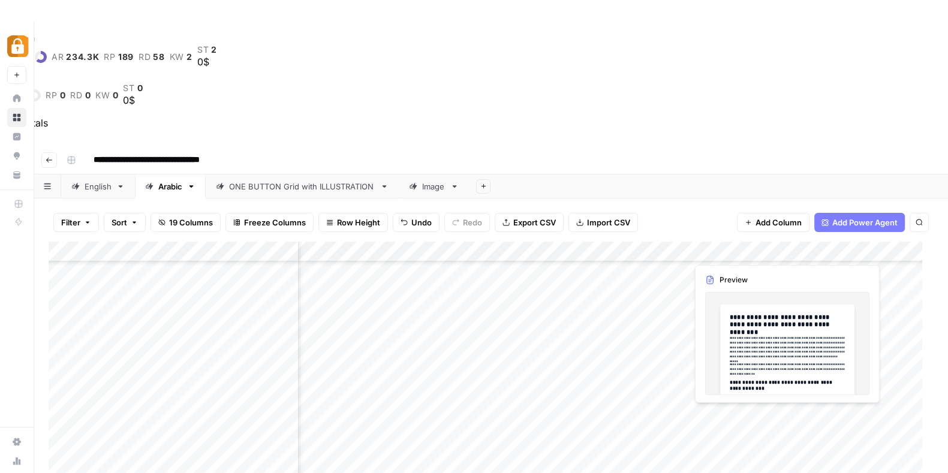
click at [839, 248] on div "Add Column" at bounding box center [491, 411] width 885 height 338
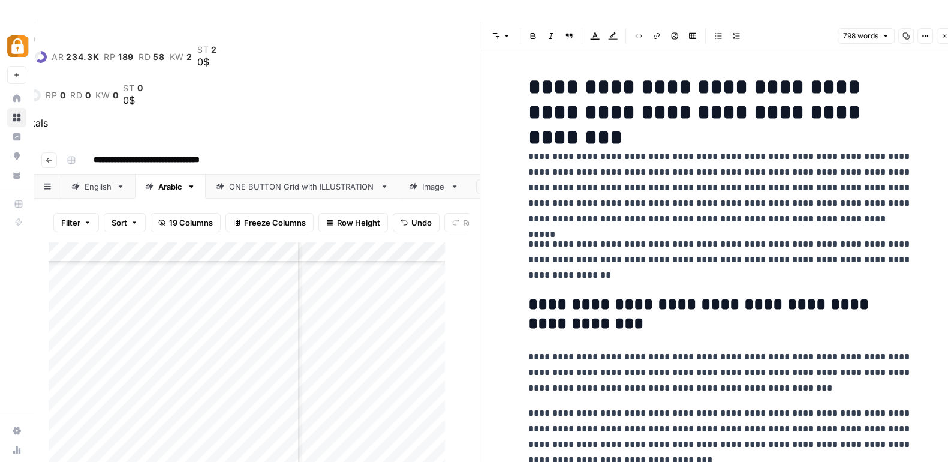
scroll to position [32, 0]
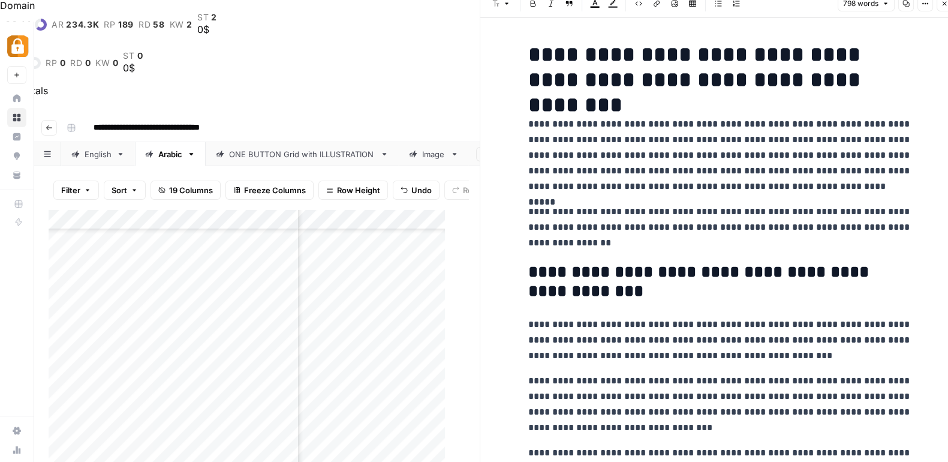
click at [740, 209] on p "**********" at bounding box center [720, 227] width 384 height 47
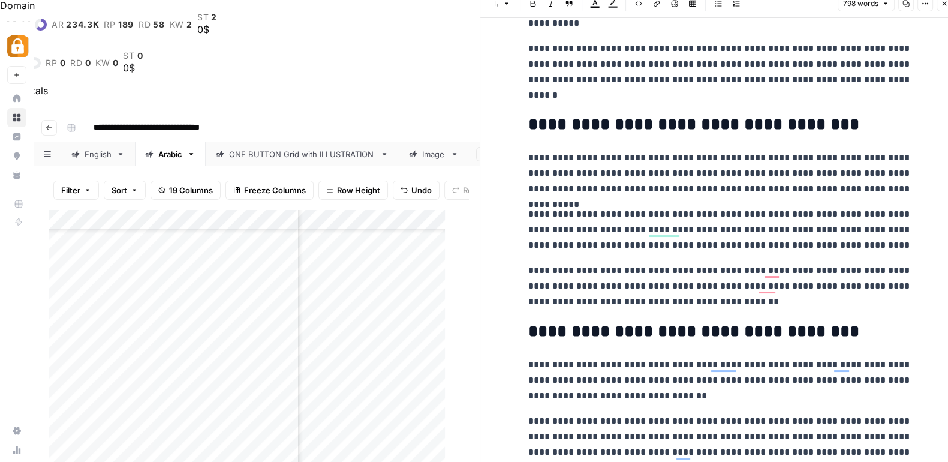
scroll to position [828, 0]
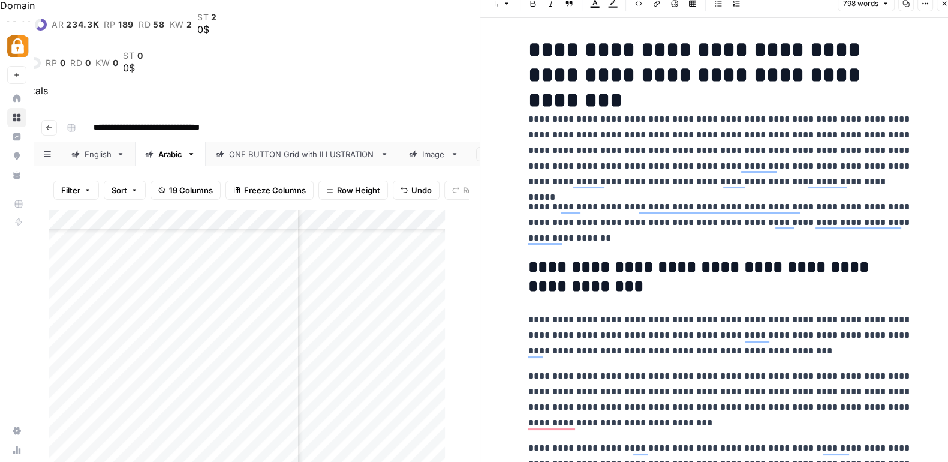
click at [251, 246] on div "Add Column" at bounding box center [253, 372] width 408 height 327
click at [213, 215] on div "Add Column" at bounding box center [253, 372] width 408 height 327
drag, startPoint x: 222, startPoint y: 217, endPoint x: 222, endPoint y: 247, distance: 30.0
click at [222, 247] on div "Add Column" at bounding box center [253, 372] width 408 height 327
click at [198, 246] on div "Add Column" at bounding box center [253, 372] width 408 height 327
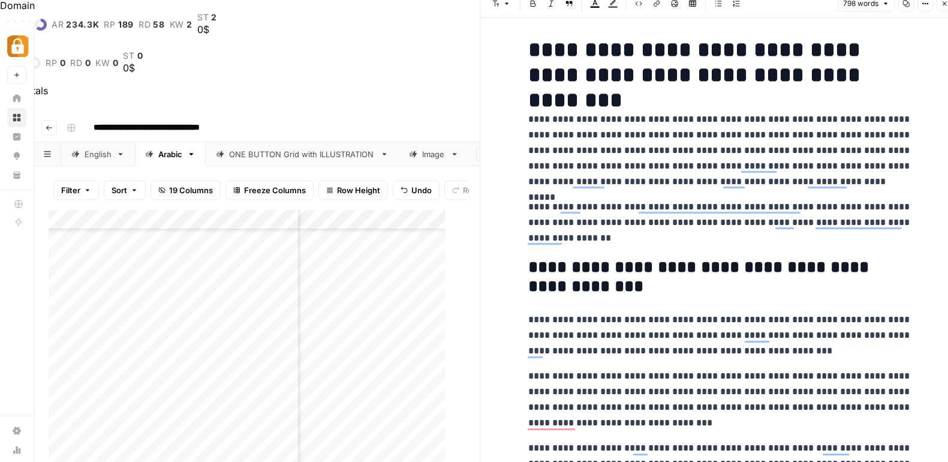
click at [198, 246] on div "Add Column" at bounding box center [253, 372] width 408 height 327
type textarea "*"
type textarea "**********"
click at [249, 277] on div "Add Column" at bounding box center [253, 372] width 408 height 327
click at [262, 253] on div "Add Column" at bounding box center [253, 372] width 408 height 327
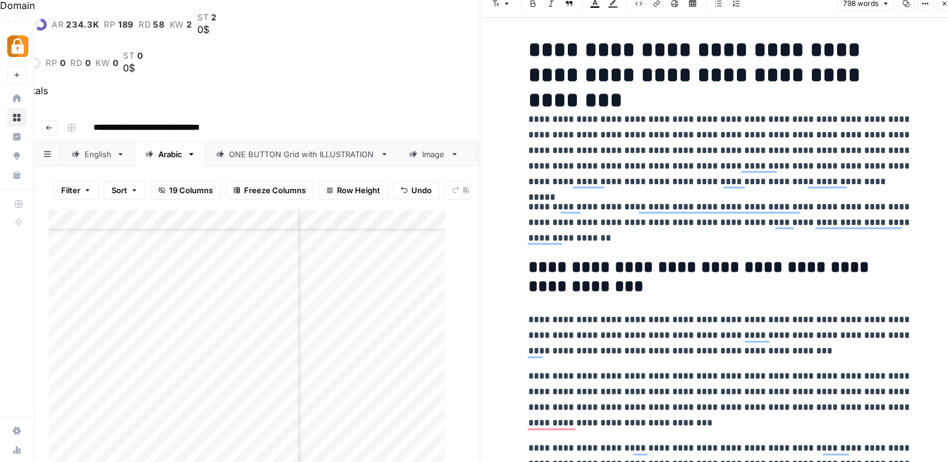
click at [262, 253] on div "Add Column" at bounding box center [253, 372] width 408 height 327
type textarea "**********"
click at [432, 260] on div "Add Column" at bounding box center [253, 372] width 408 height 327
click at [413, 241] on div "Add Column" at bounding box center [253, 372] width 408 height 327
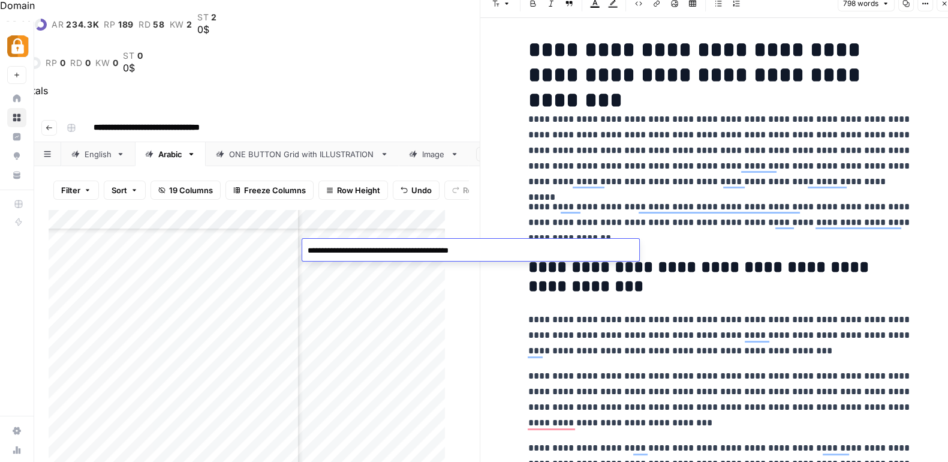
type textarea "**********"
click at [413, 241] on div "**********" at bounding box center [470, 250] width 337 height 22
click at [700, 267] on h2 "**********" at bounding box center [720, 277] width 384 height 38
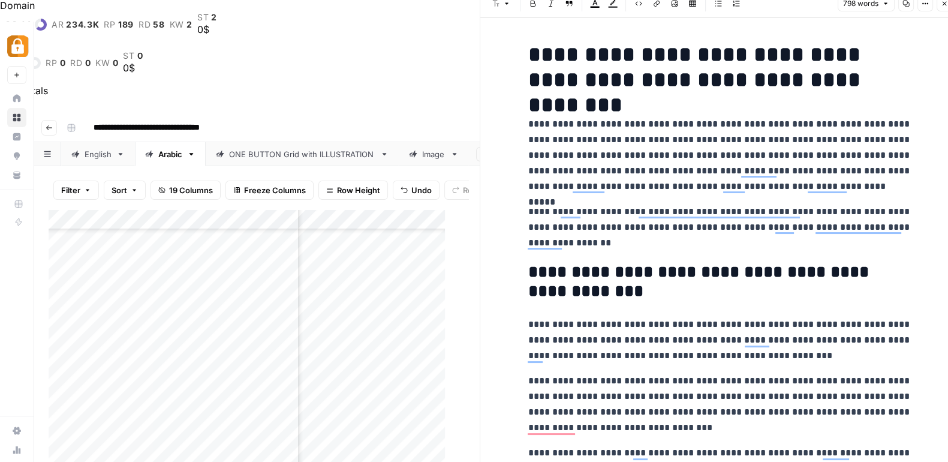
scroll to position [0, 0]
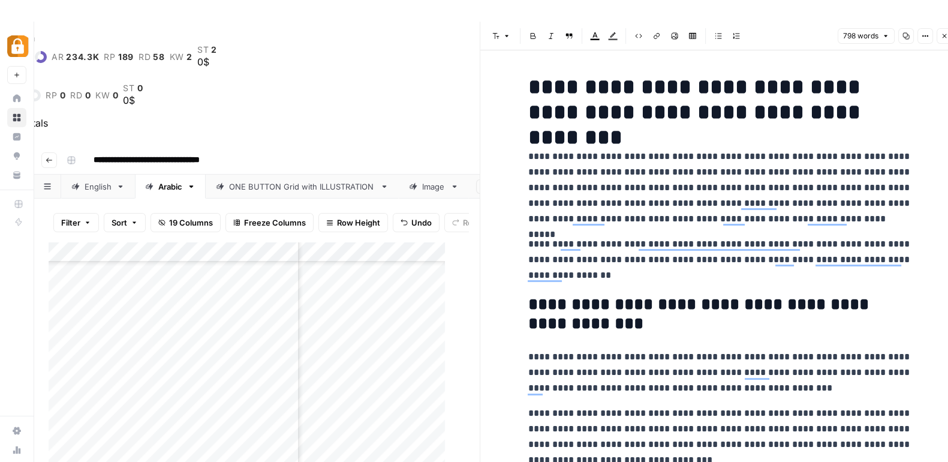
click at [947, 35] on icon "button" at bounding box center [944, 35] width 7 height 7
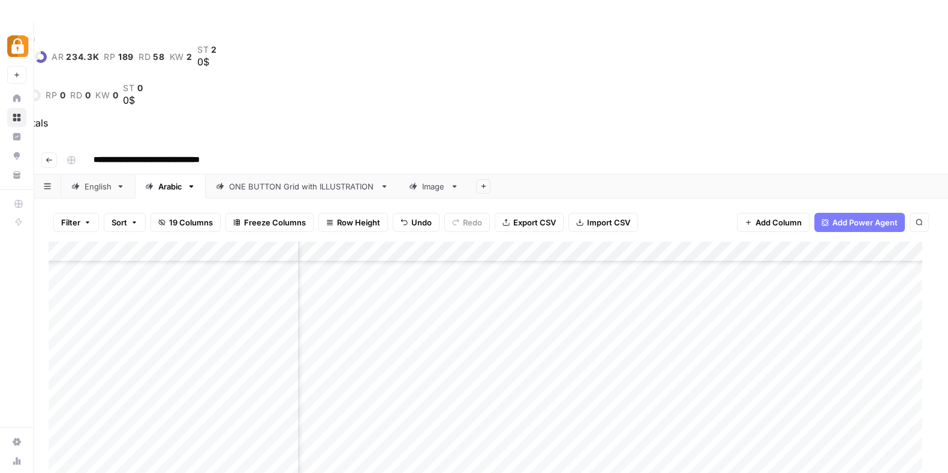
click at [704, 269] on div "Add Column" at bounding box center [491, 411] width 885 height 338
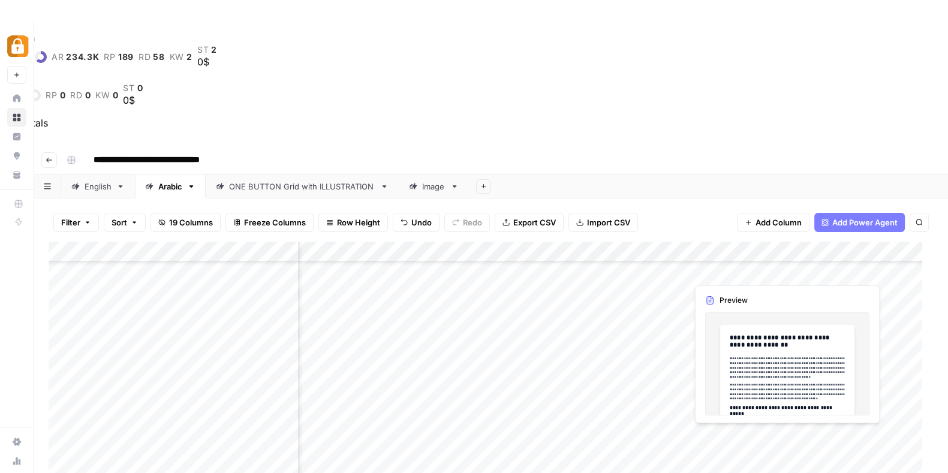
click at [815, 269] on div "Add Column" at bounding box center [491, 411] width 885 height 338
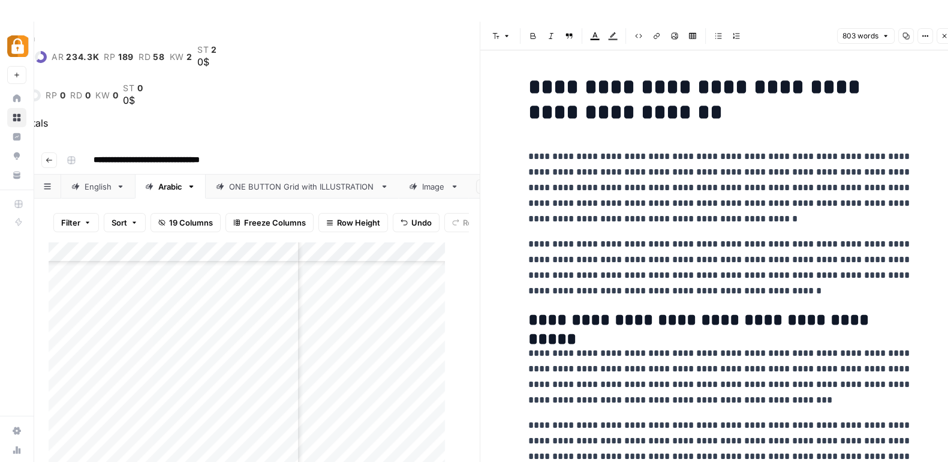
click at [670, 268] on p "**********" at bounding box center [720, 267] width 384 height 62
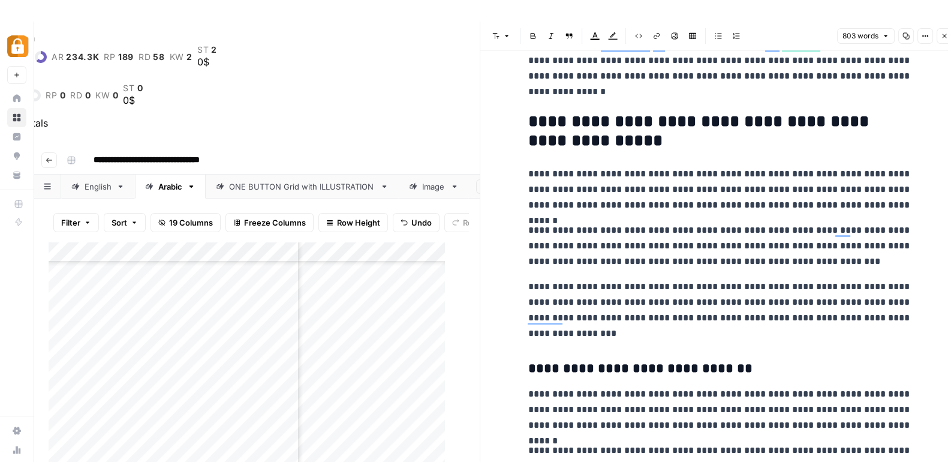
scroll to position [608, 0]
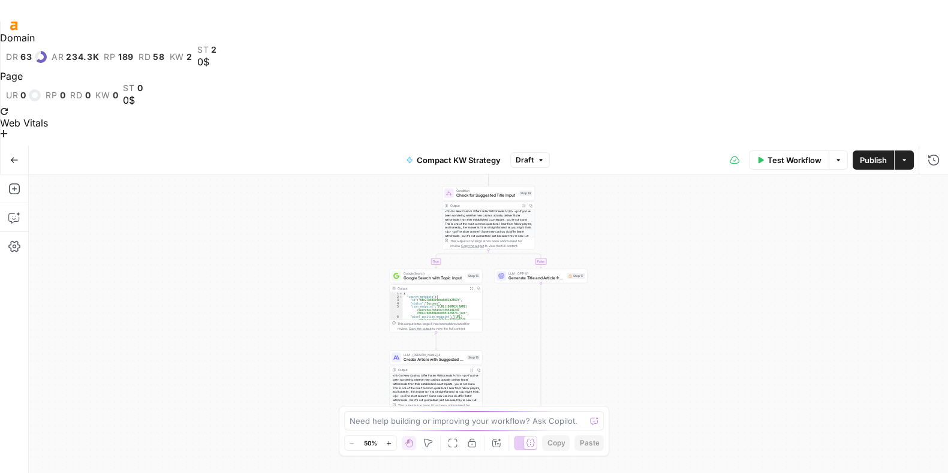
click at [436, 367] on div "Output" at bounding box center [431, 369] width 68 height 5
click at [444, 357] on span "Create Article with Suggested Title Input" at bounding box center [433, 360] width 61 height 6
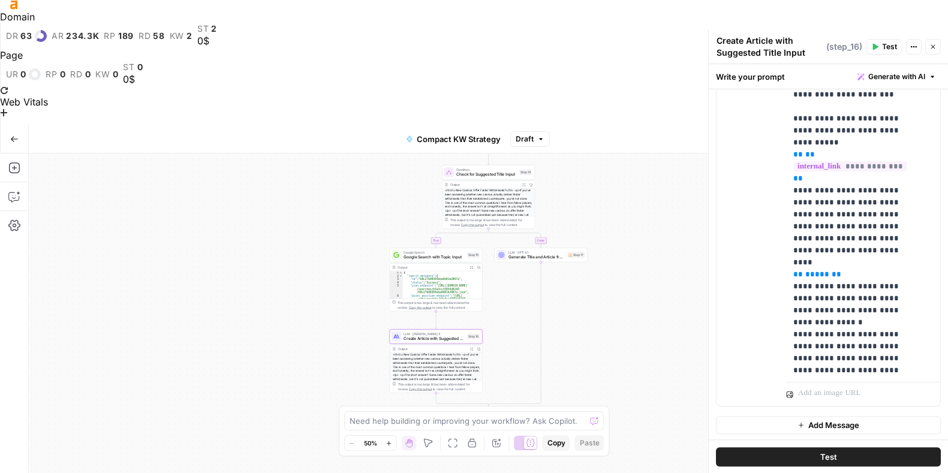
scroll to position [1295, 0]
